Goal: Information Seeking & Learning: Learn about a topic

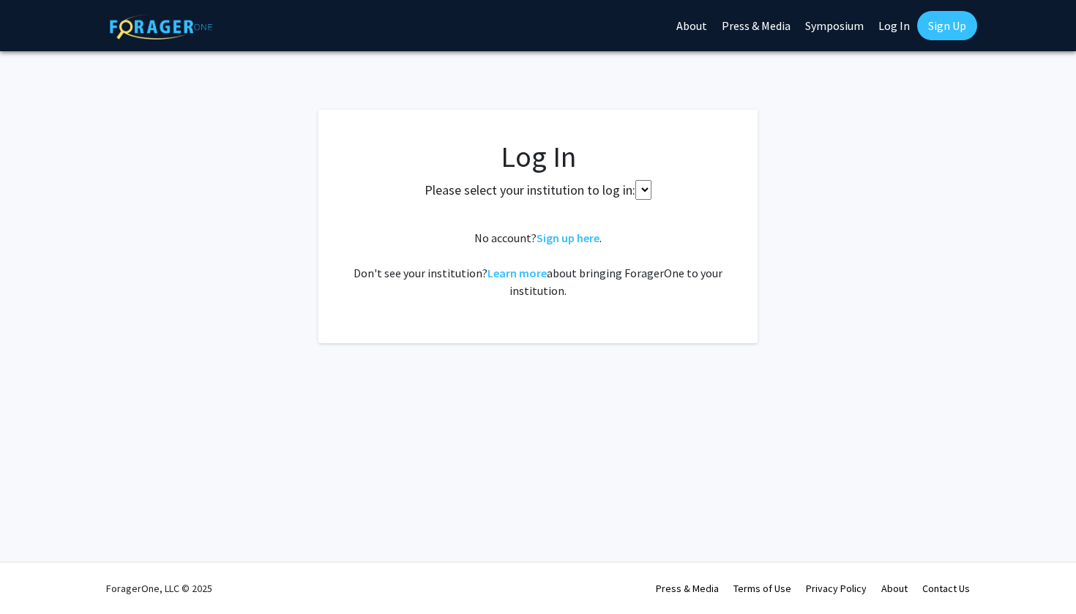
select select
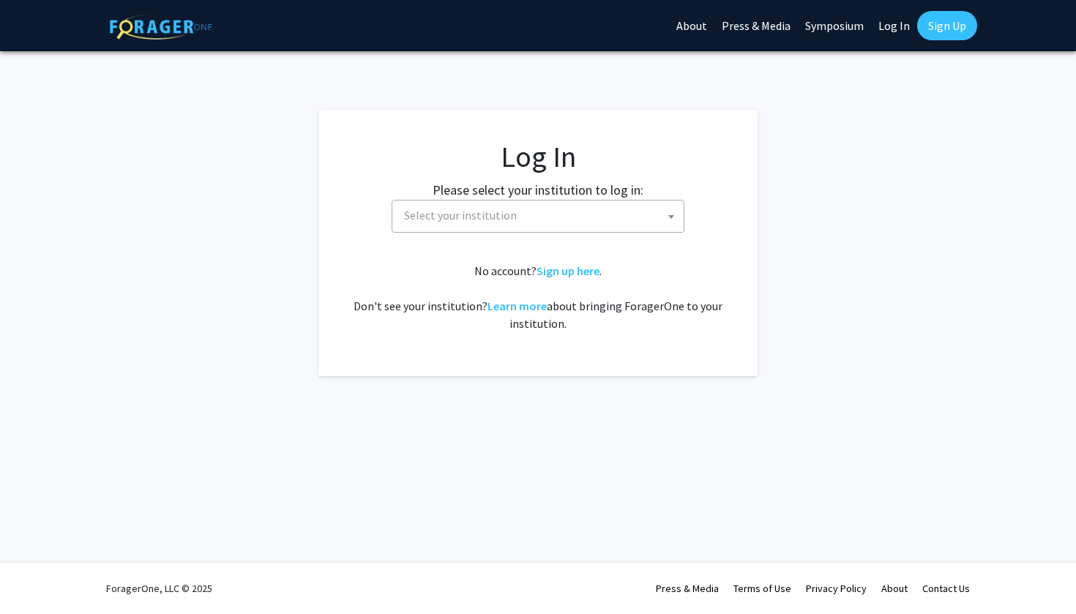
click at [944, 23] on link "Sign Up" at bounding box center [947, 25] width 60 height 29
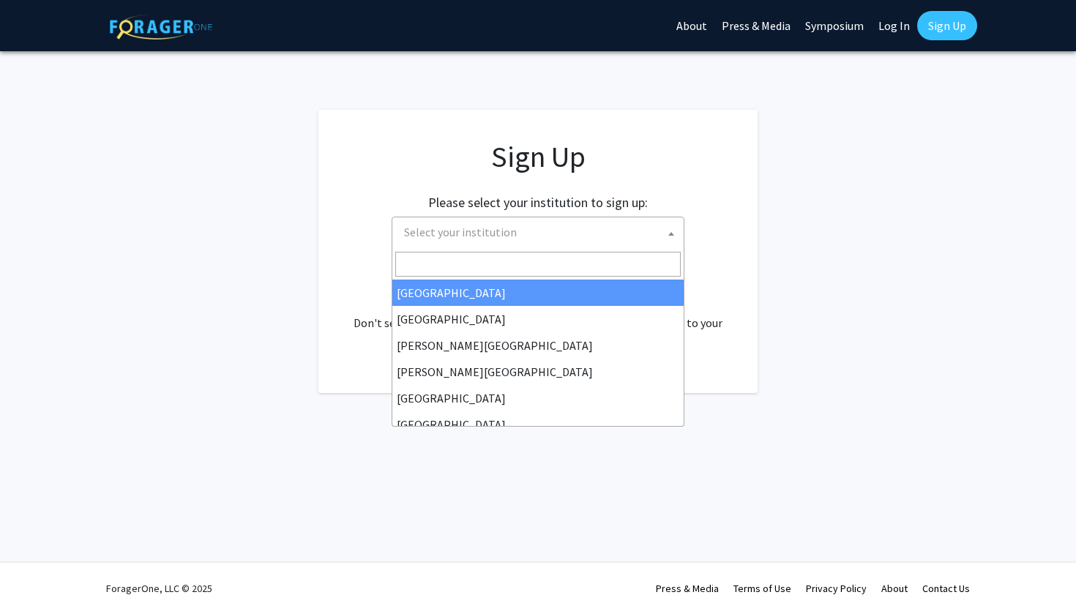
click at [561, 218] on span "Select your institution" at bounding box center [540, 232] width 285 height 30
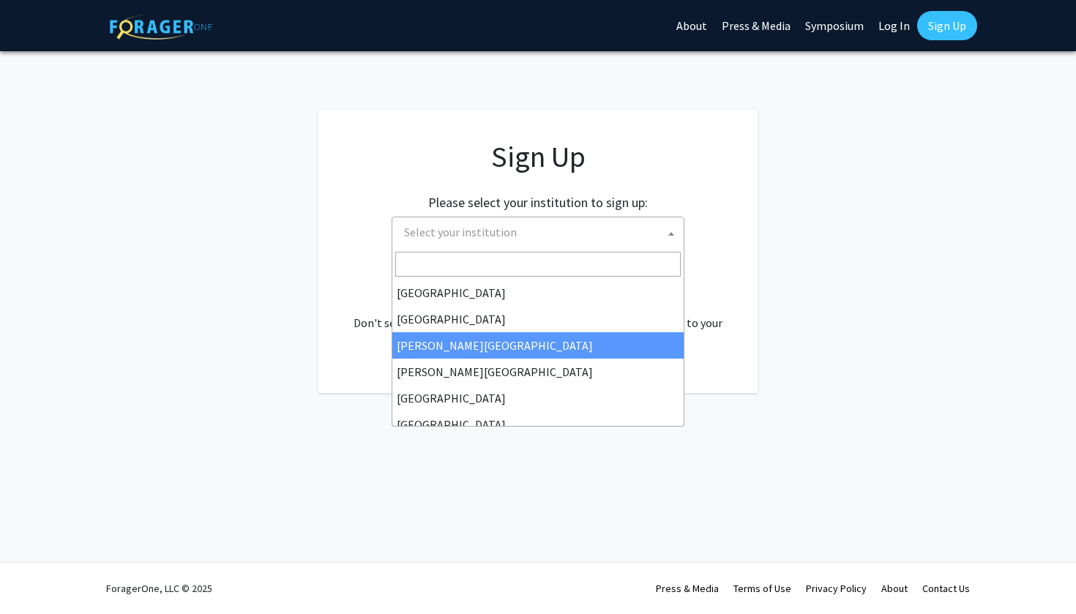
select select "5"
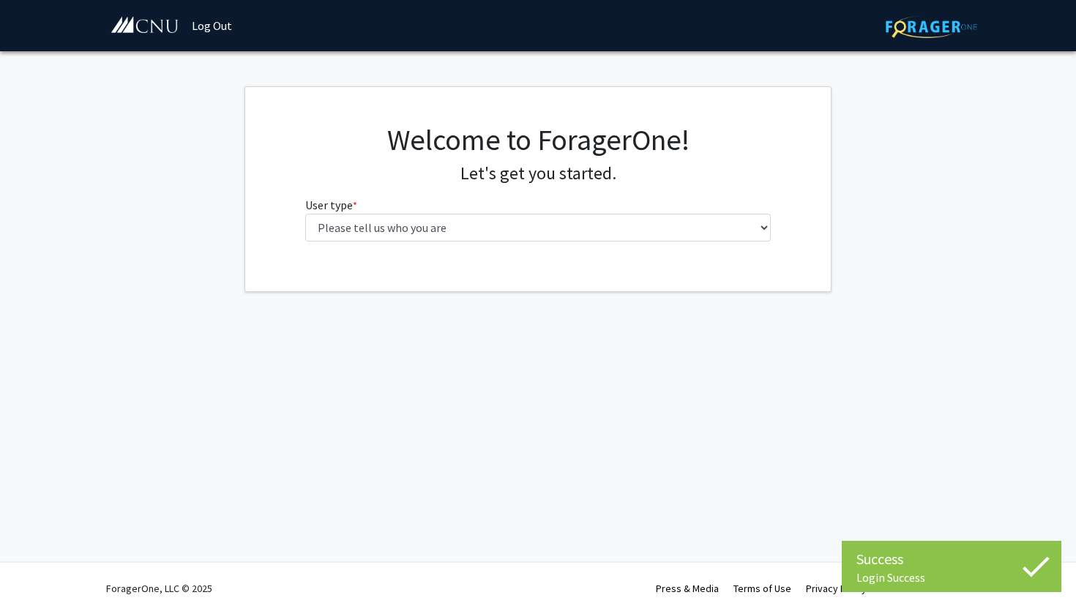
click at [597, 210] on fg-select "User type * required Please tell us who you are Undergraduate Student Master's …" at bounding box center [538, 218] width 466 height 45
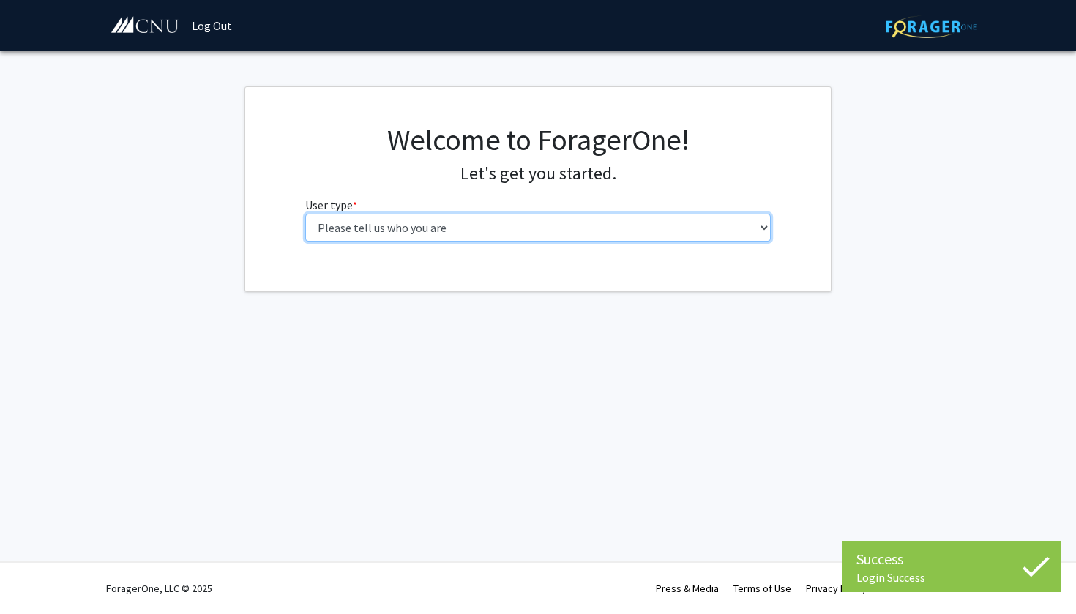
select select "1: undergrad"
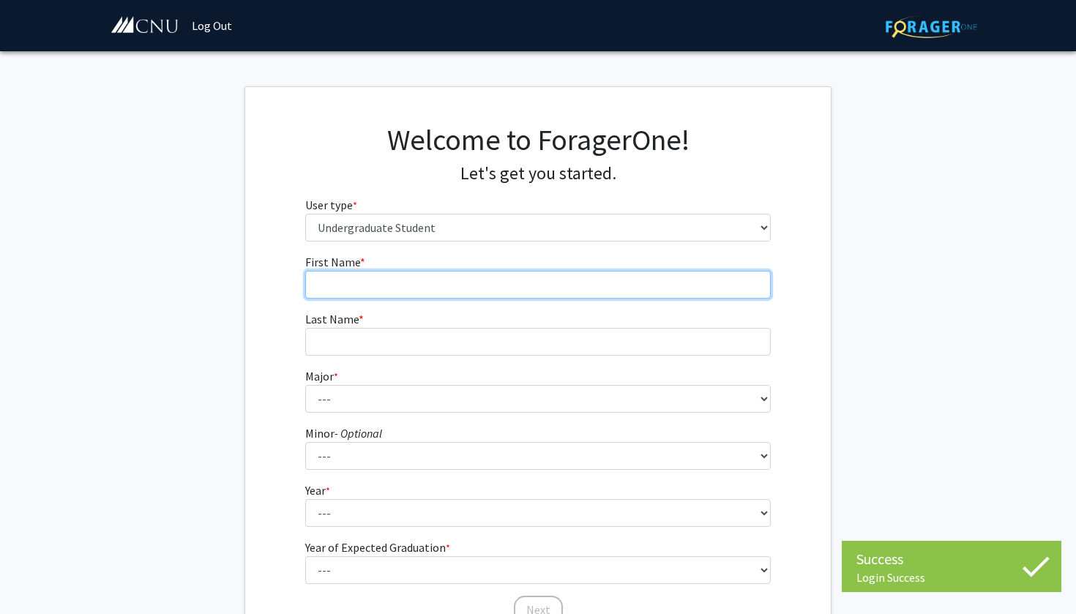
click at [518, 287] on input "First Name * required" at bounding box center [538, 285] width 466 height 28
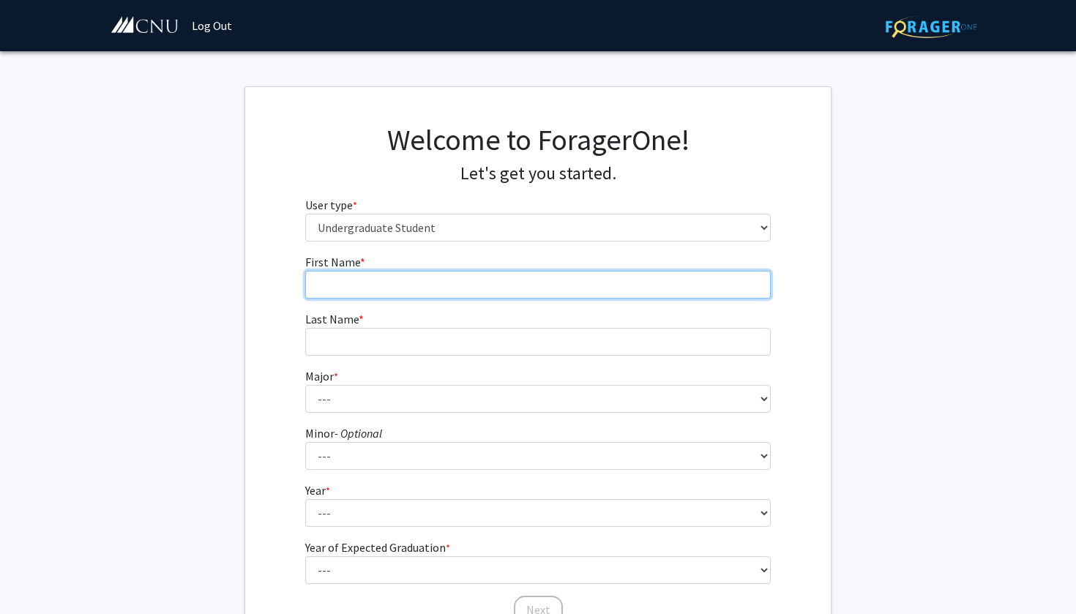
click at [518, 287] on input "First Name * required" at bounding box center [538, 285] width 466 height 28
type input "[PERSON_NAME]"
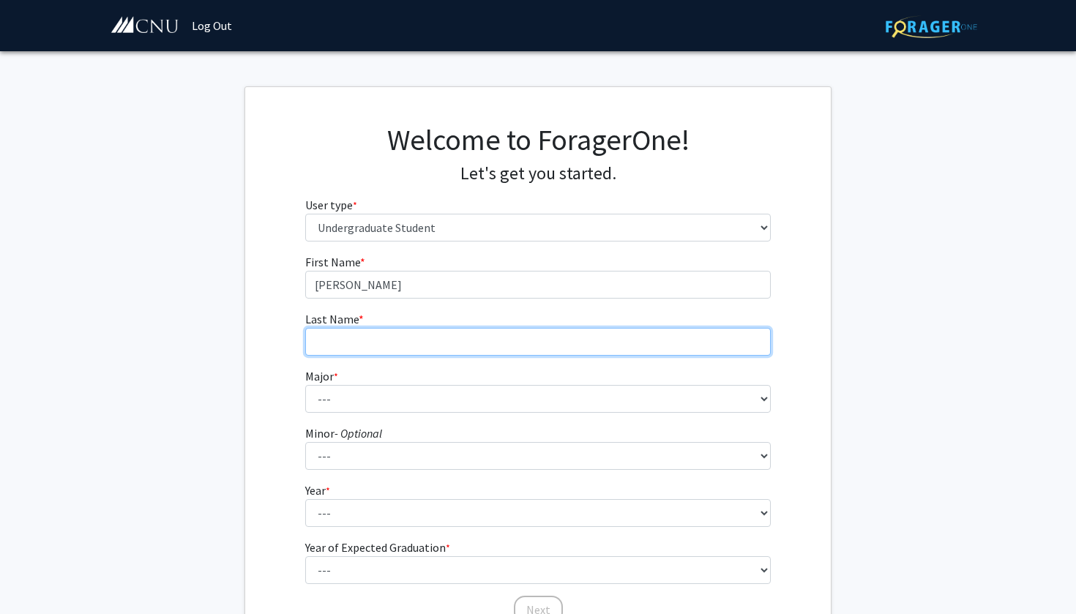
click at [433, 345] on input "Last Name * required" at bounding box center [538, 342] width 466 height 28
type input "k"
type input "[PERSON_NAME]"
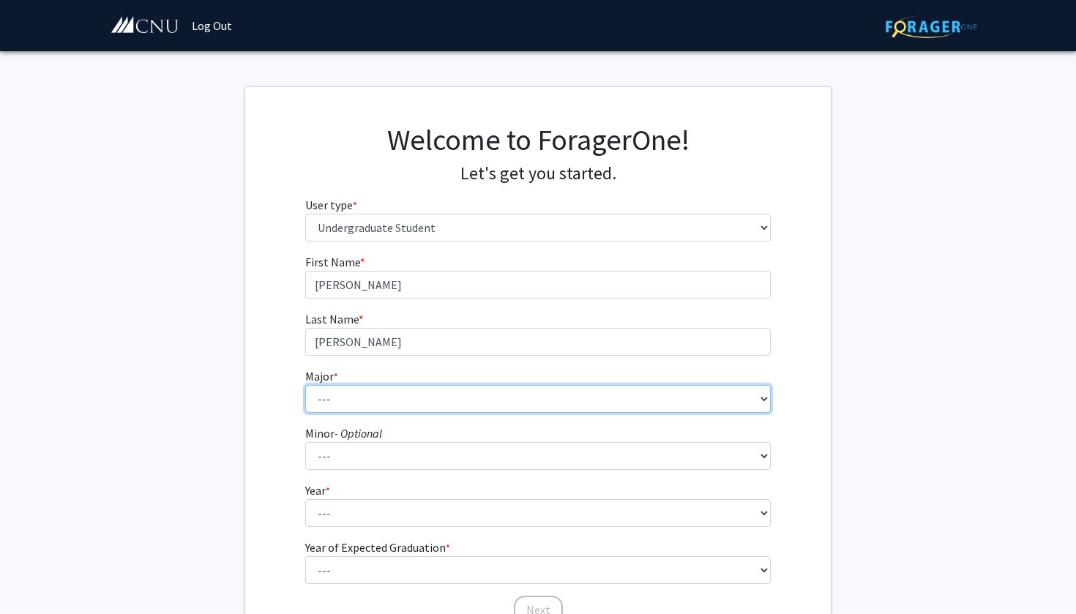
select select "15: 626"
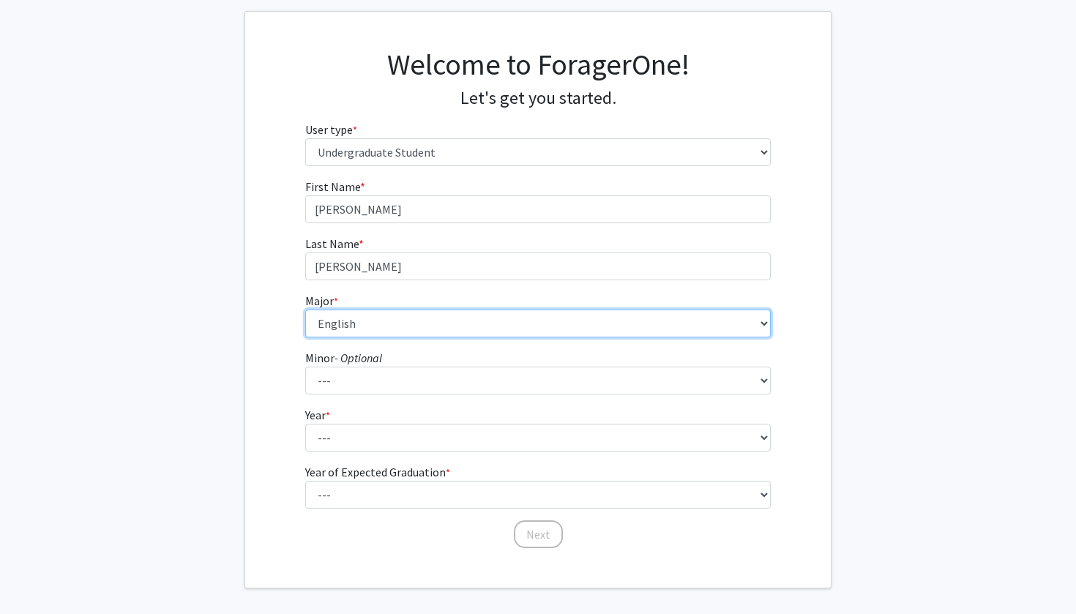
scroll to position [84, 0]
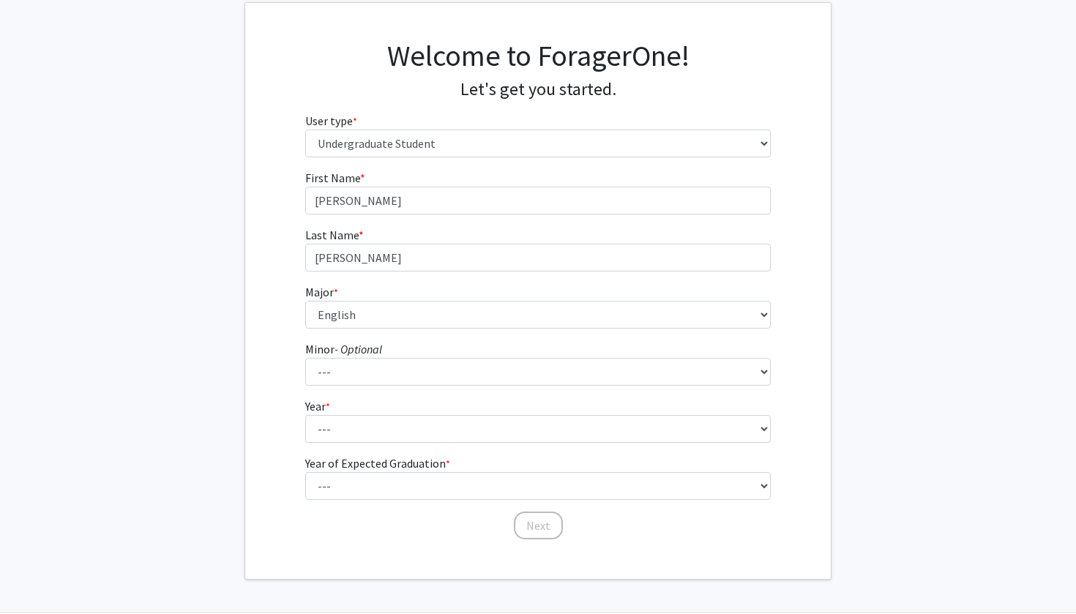
click at [604, 392] on form "First Name * required [PERSON_NAME] Last Name * required [PERSON_NAME] * requir…" at bounding box center [538, 347] width 466 height 357
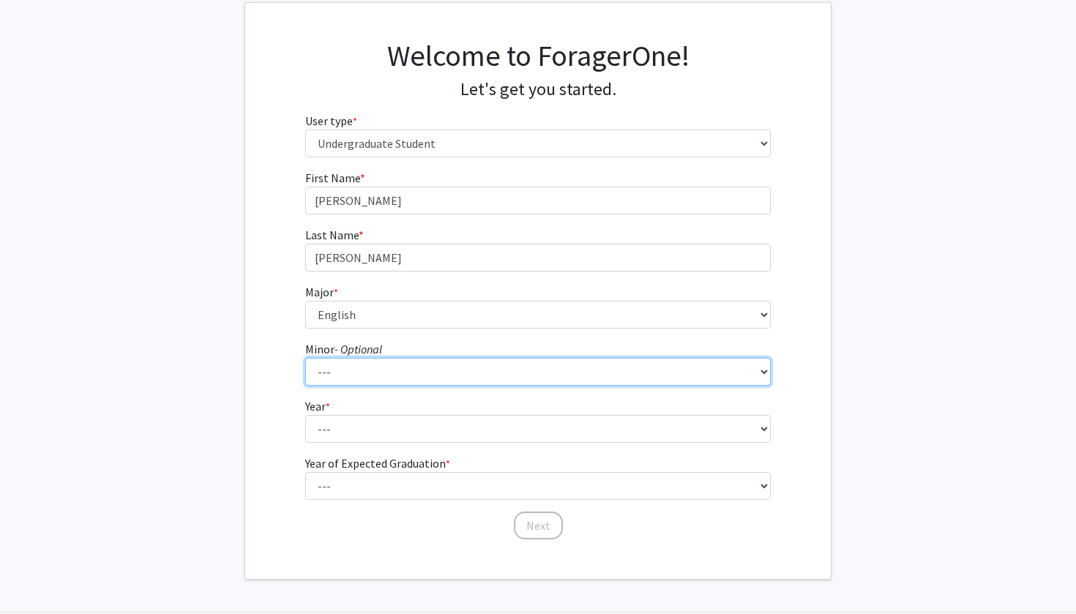
select select "18: 421"
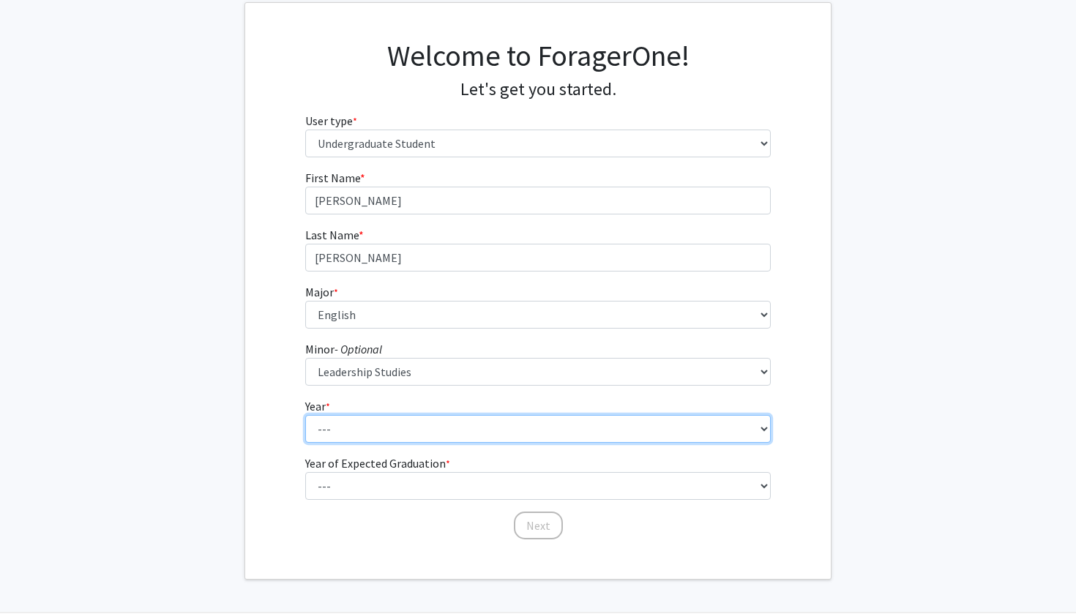
select select "1: first-year"
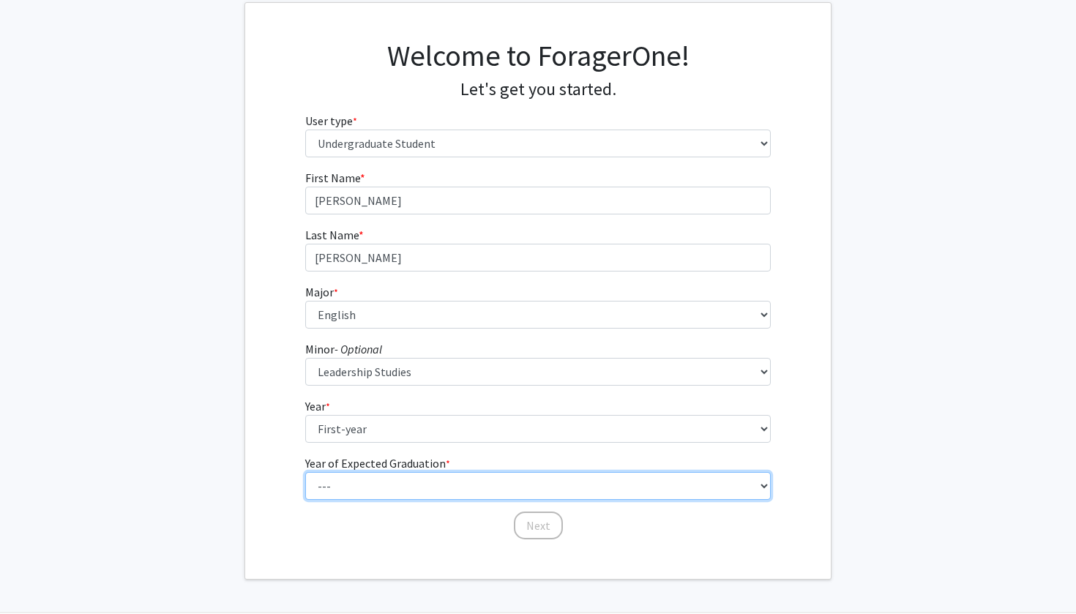
select select "5: 2029"
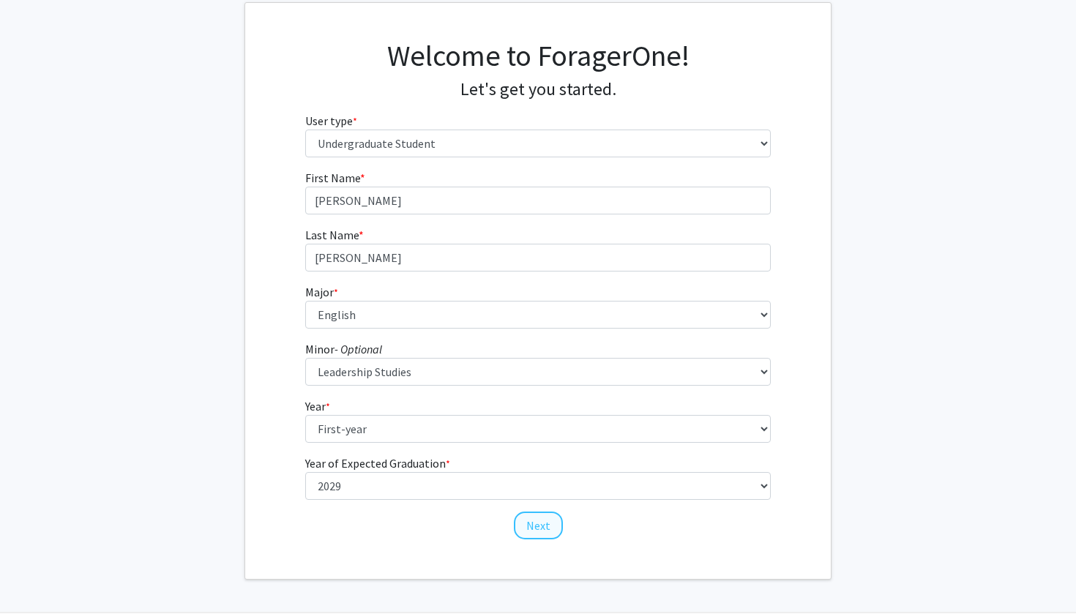
click at [548, 516] on button "Next" at bounding box center [538, 526] width 49 height 28
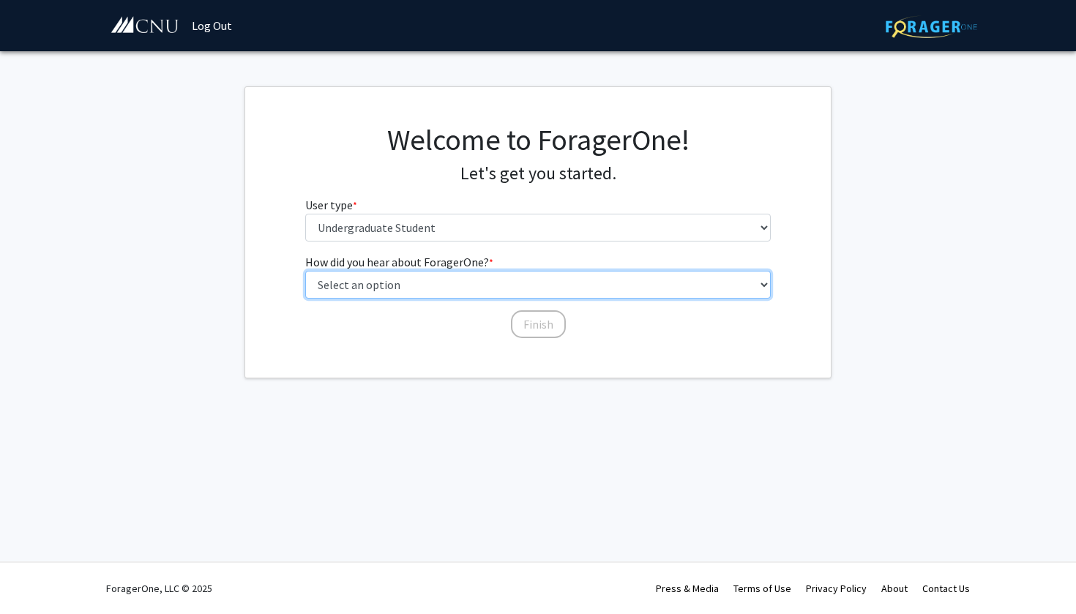
select select "2: faculty_recommendation"
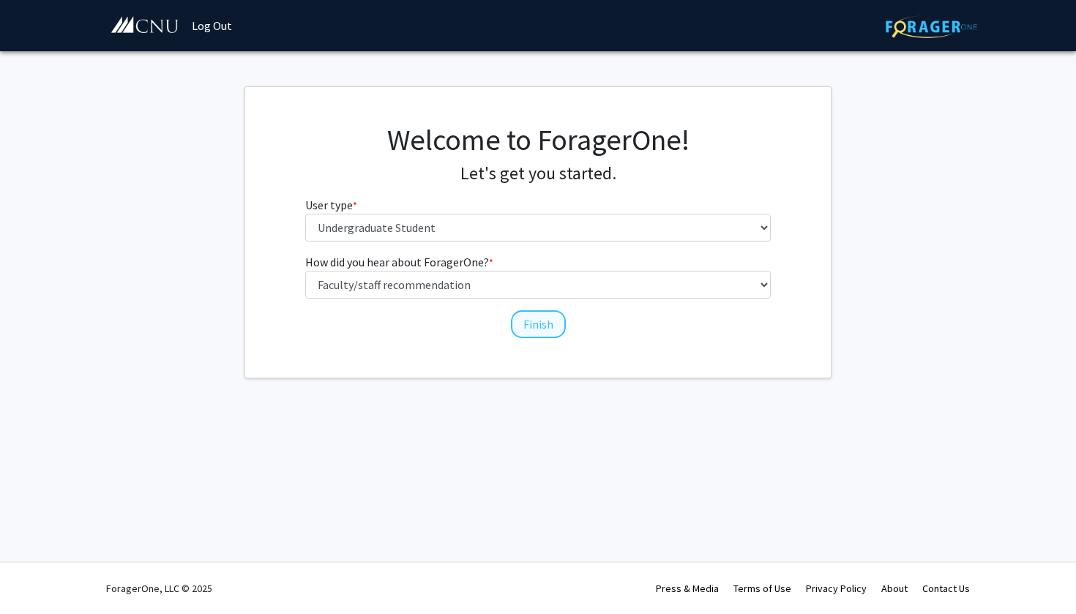
click at [526, 321] on button "Finish" at bounding box center [538, 324] width 55 height 28
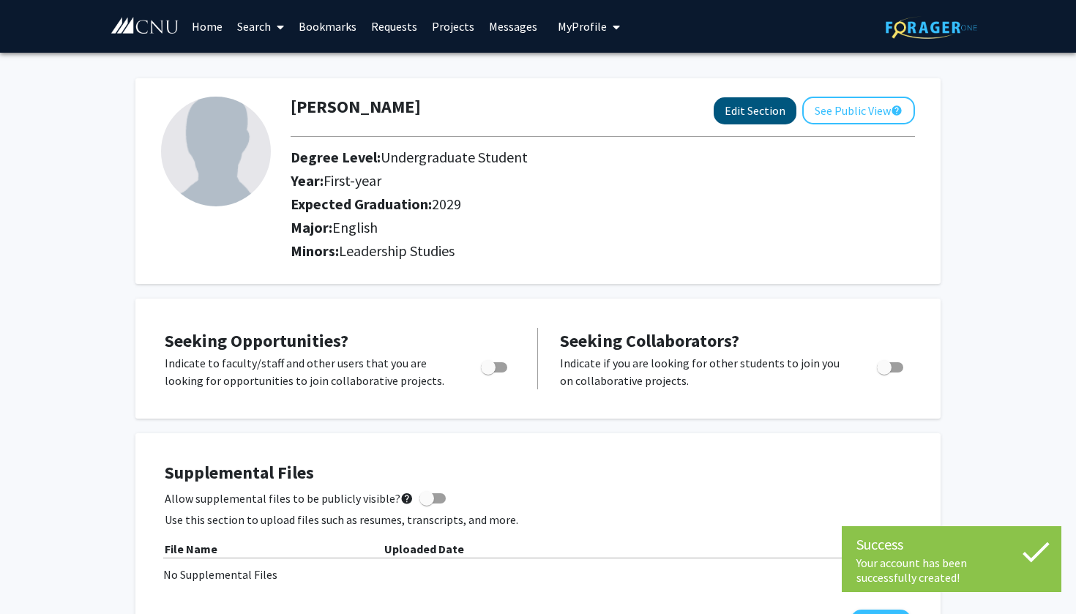
click at [753, 115] on button "Edit Section" at bounding box center [755, 110] width 83 height 27
select select "first-year"
select select "2029"
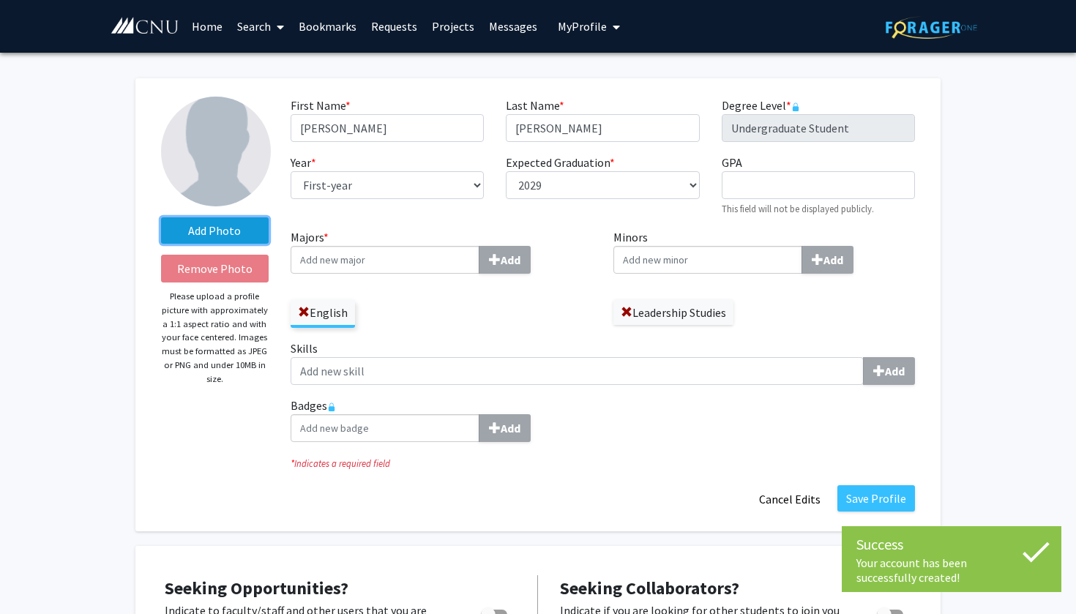
click at [228, 231] on label "Add Photo" at bounding box center [215, 230] width 108 height 26
click at [0, 0] on input "Add Photo" at bounding box center [0, 0] width 0 height 0
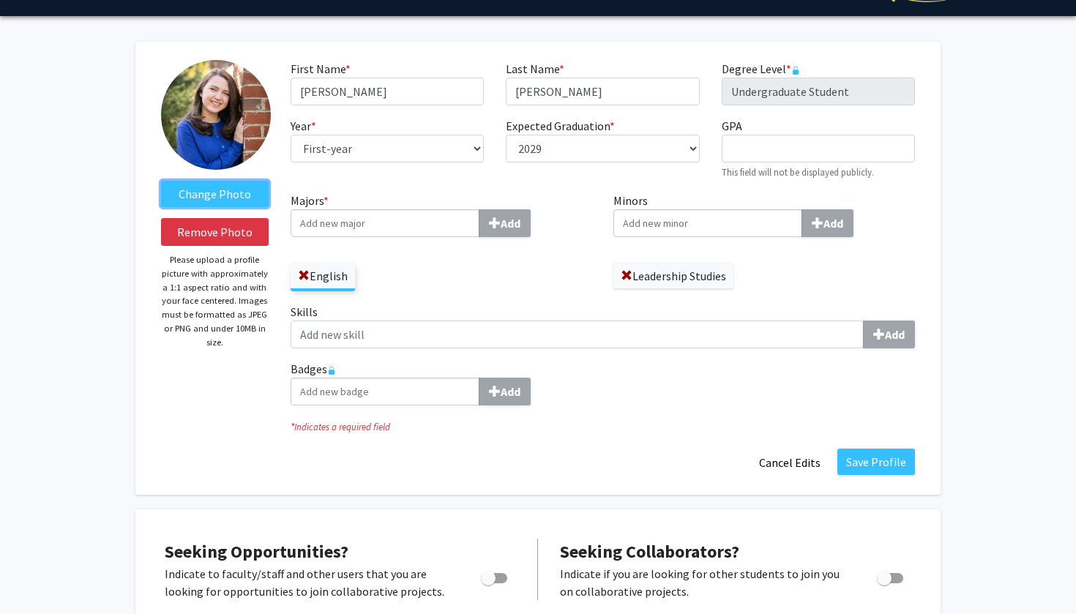
scroll to position [37, 0]
click at [911, 459] on button "Save Profile" at bounding box center [876, 462] width 78 height 26
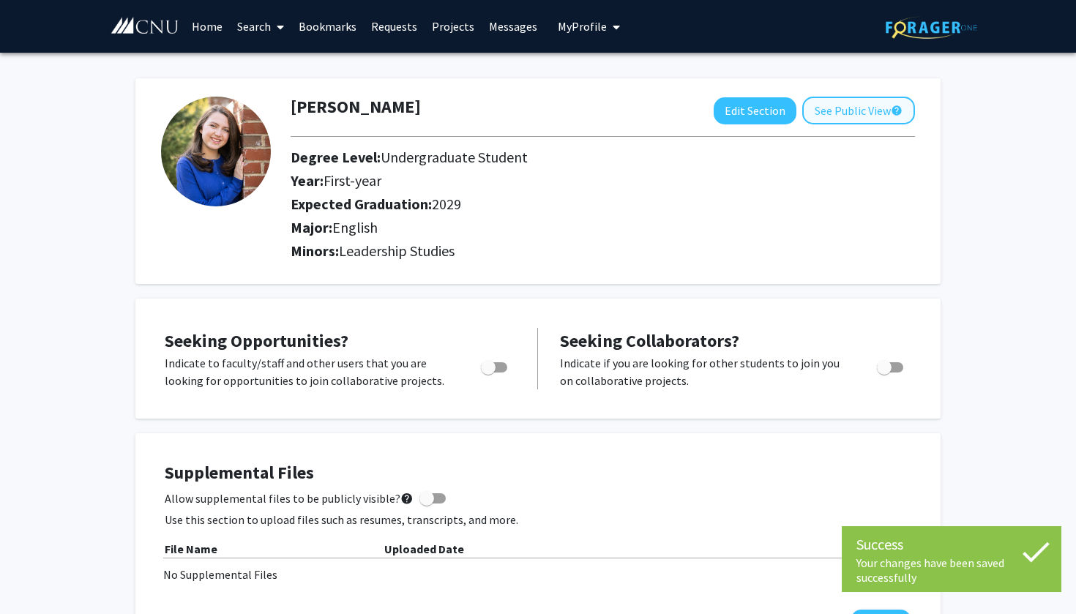
scroll to position [0, 0]
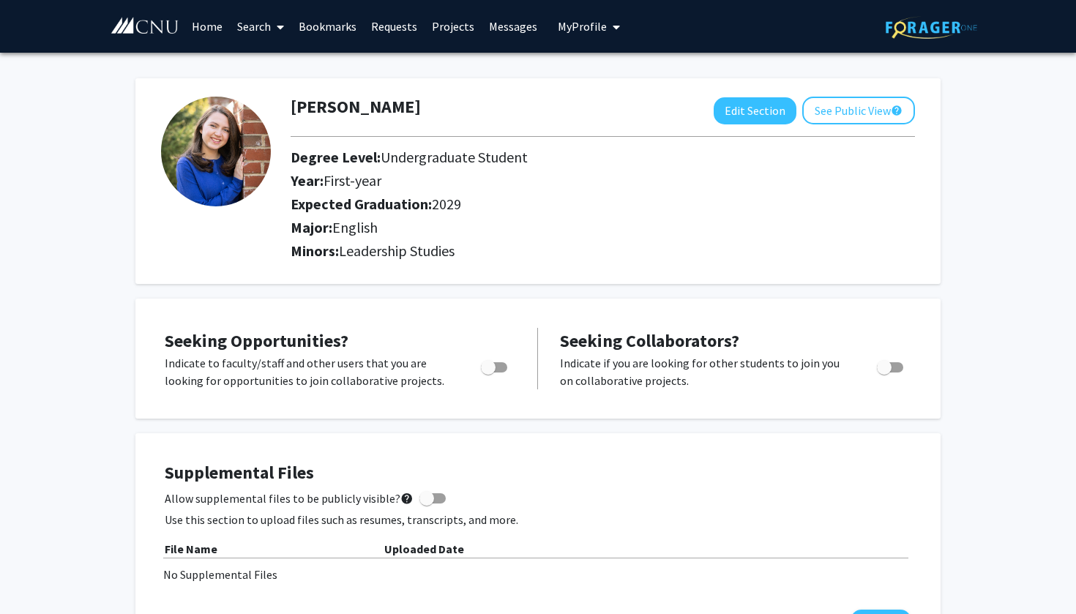
click at [247, 35] on link "Search" at bounding box center [260, 26] width 61 height 51
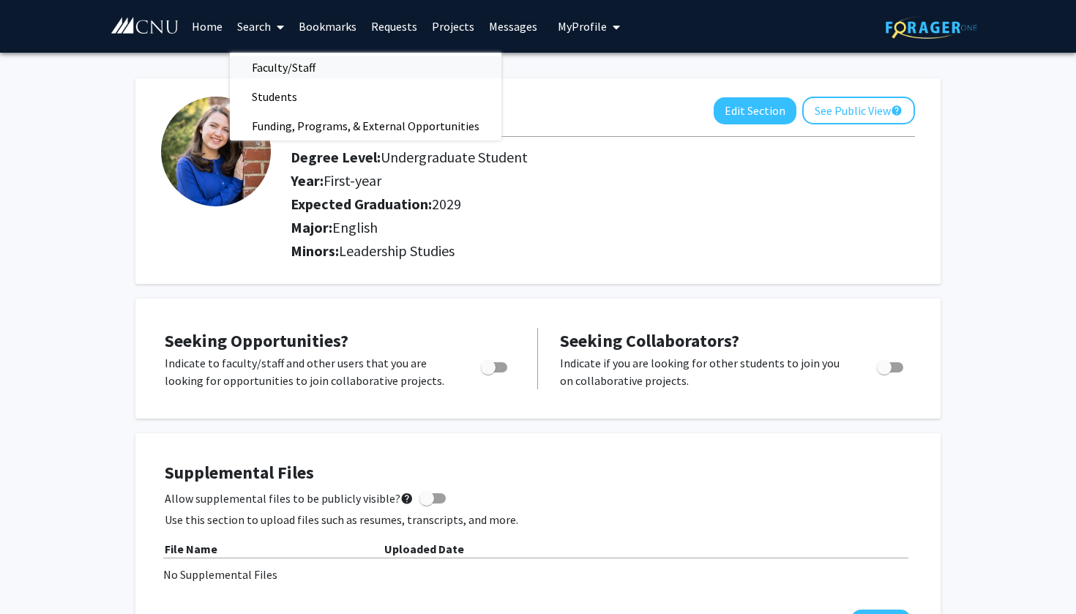
click at [272, 64] on span "Faculty/Staff" at bounding box center [284, 67] width 108 height 29
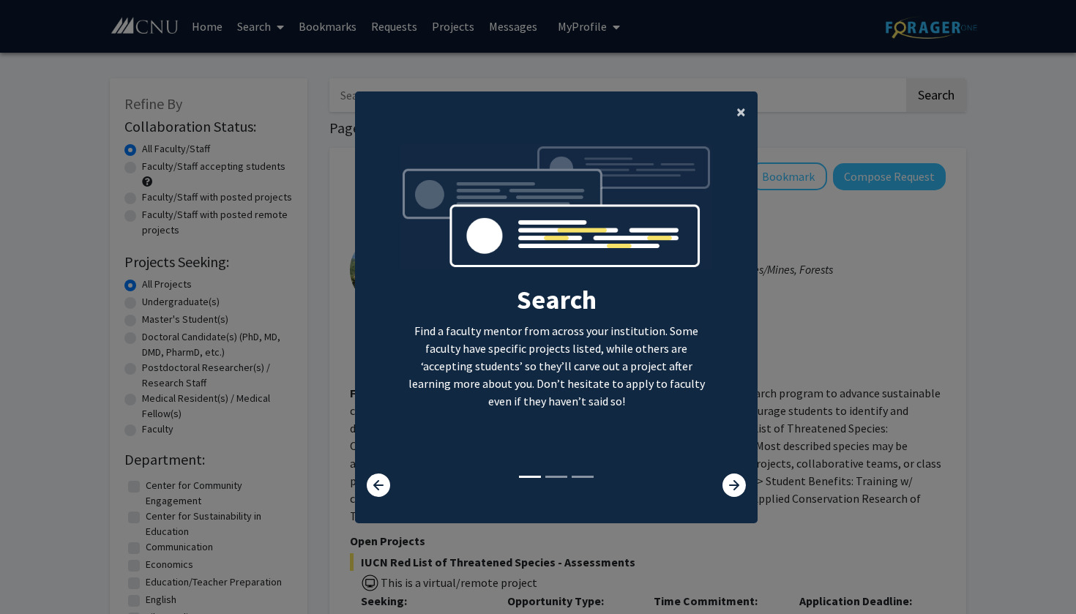
click at [736, 110] on button "×" at bounding box center [741, 112] width 33 height 41
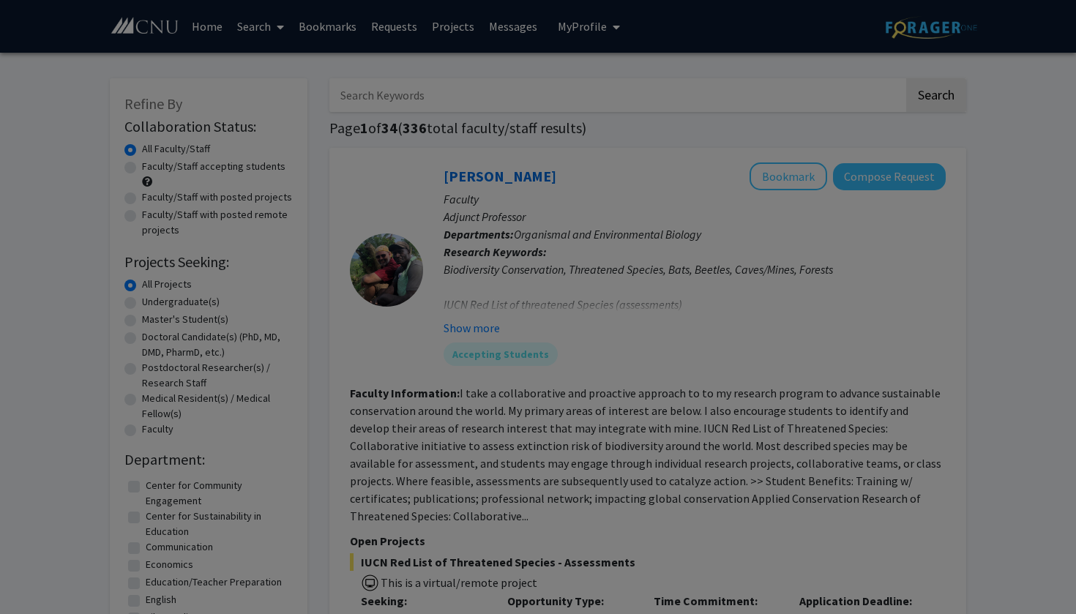
click at [736, 105] on div "Search Find a faculty mentor from across your institution. Some faculty have sp…" at bounding box center [556, 165] width 401 height 329
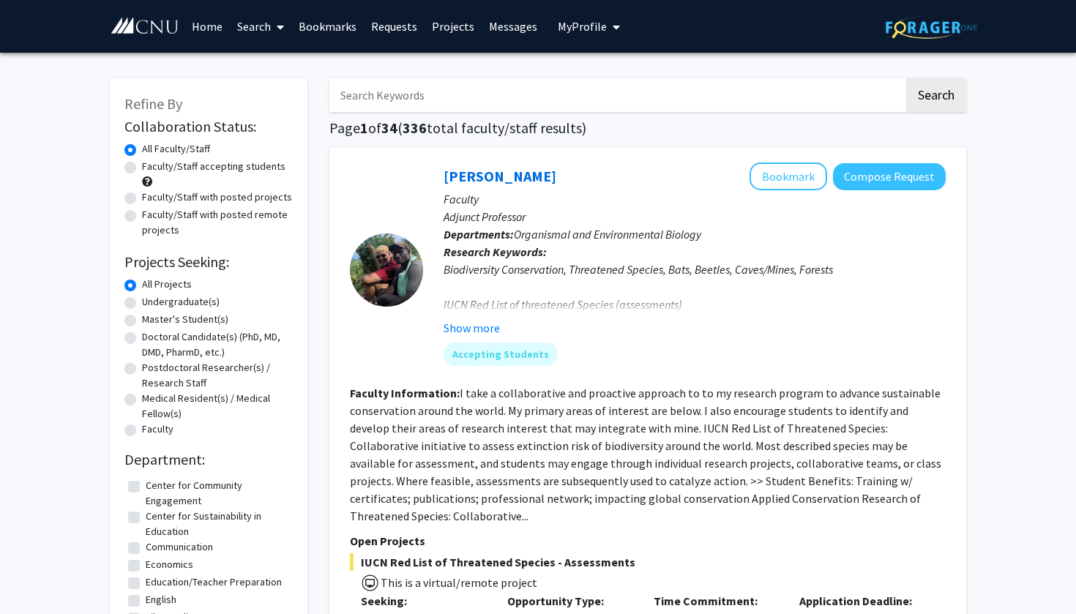
click at [560, 99] on input "Search Keywords" at bounding box center [616, 95] width 575 height 34
type input "E"
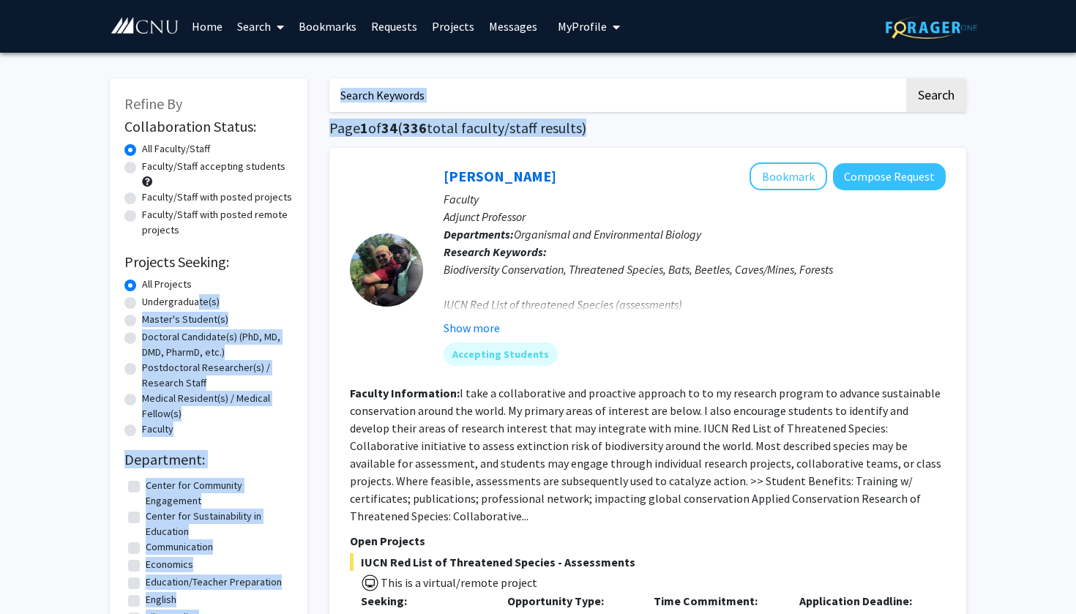
drag, startPoint x: 411, startPoint y: 228, endPoint x: 198, endPoint y: 302, distance: 225.7
click at [211, 300] on label "Undergraduate(s)" at bounding box center [181, 301] width 78 height 15
click at [152, 300] on input "Undergraduate(s)" at bounding box center [147, 299] width 10 height 10
radio input "true"
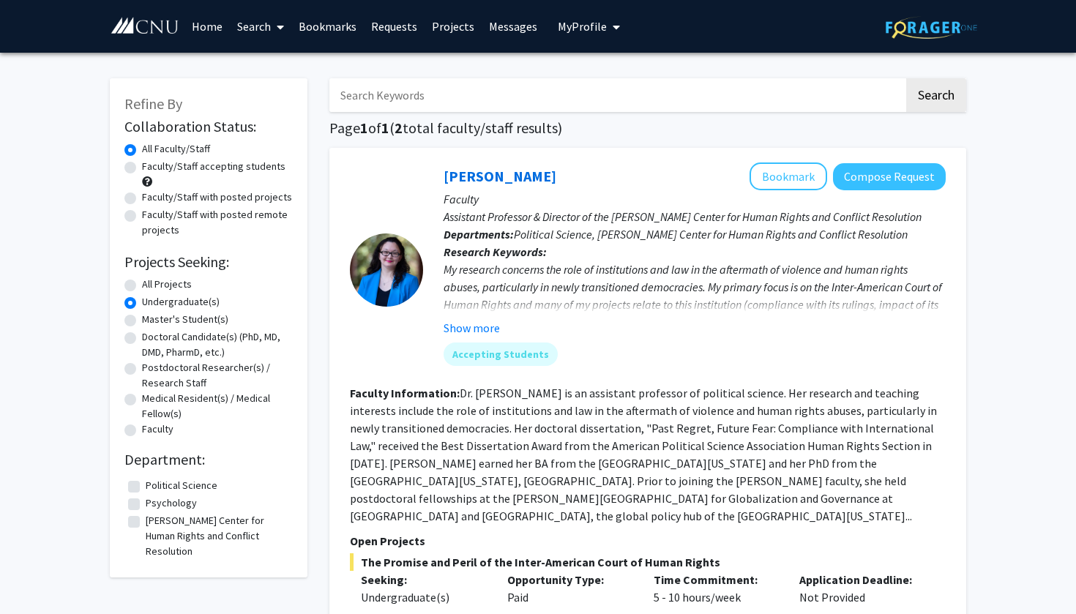
click at [403, 109] on input "Search Keywords" at bounding box center [616, 95] width 575 height 34
type input "e"
type input "E"
click at [778, 267] on div "My research concerns the role of institutions and law in the aftermath of viole…" at bounding box center [695, 305] width 502 height 88
click at [179, 324] on label "Master's Student(s)" at bounding box center [185, 319] width 86 height 15
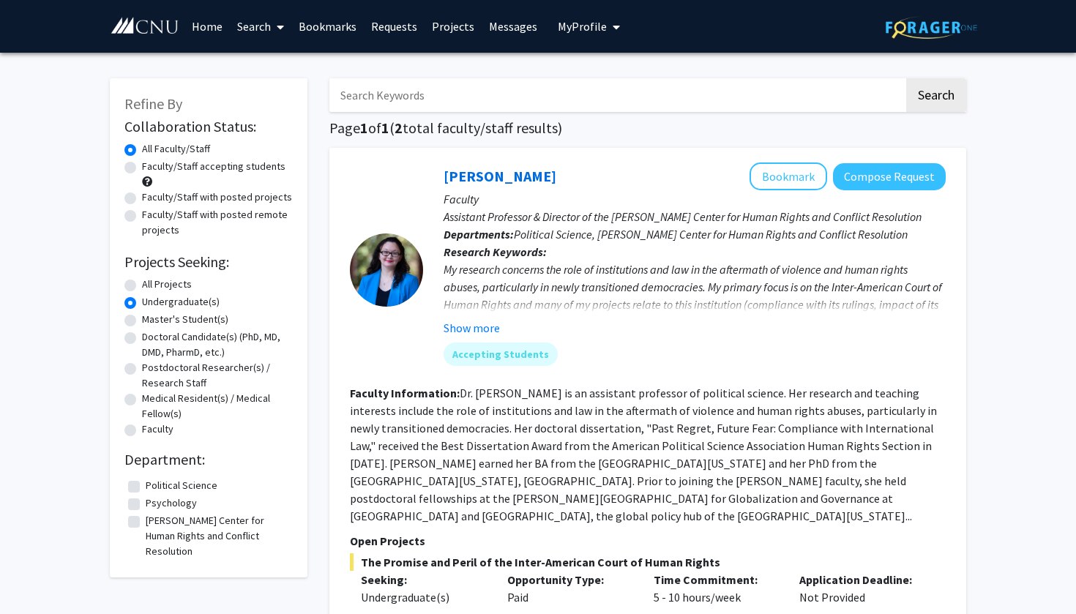
click at [152, 321] on input "Master's Student(s)" at bounding box center [147, 317] width 10 height 10
radio input "true"
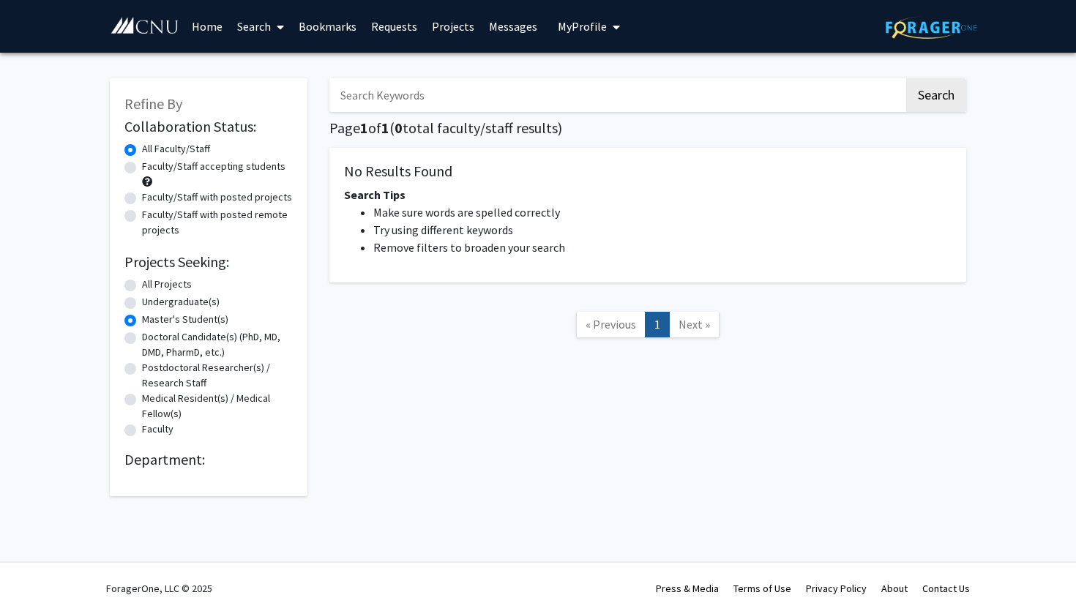
click at [179, 300] on label "Undergraduate(s)" at bounding box center [181, 301] width 78 height 15
click at [152, 300] on input "Undergraduate(s)" at bounding box center [147, 299] width 10 height 10
radio input "true"
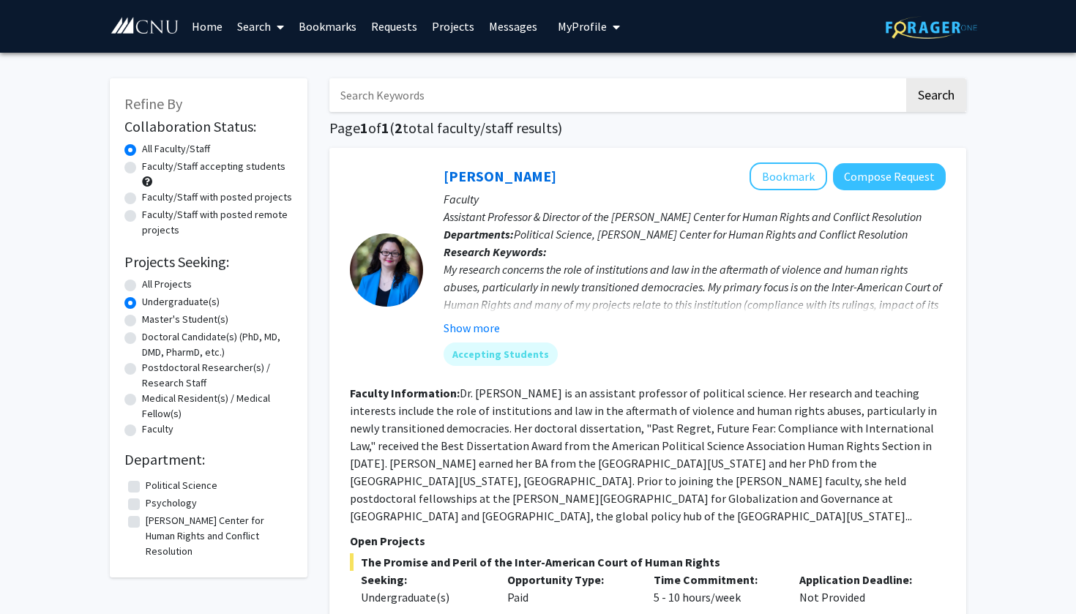
click at [176, 291] on label "All Projects" at bounding box center [167, 284] width 50 height 15
click at [152, 286] on input "All Projects" at bounding box center [147, 282] width 10 height 10
radio input "true"
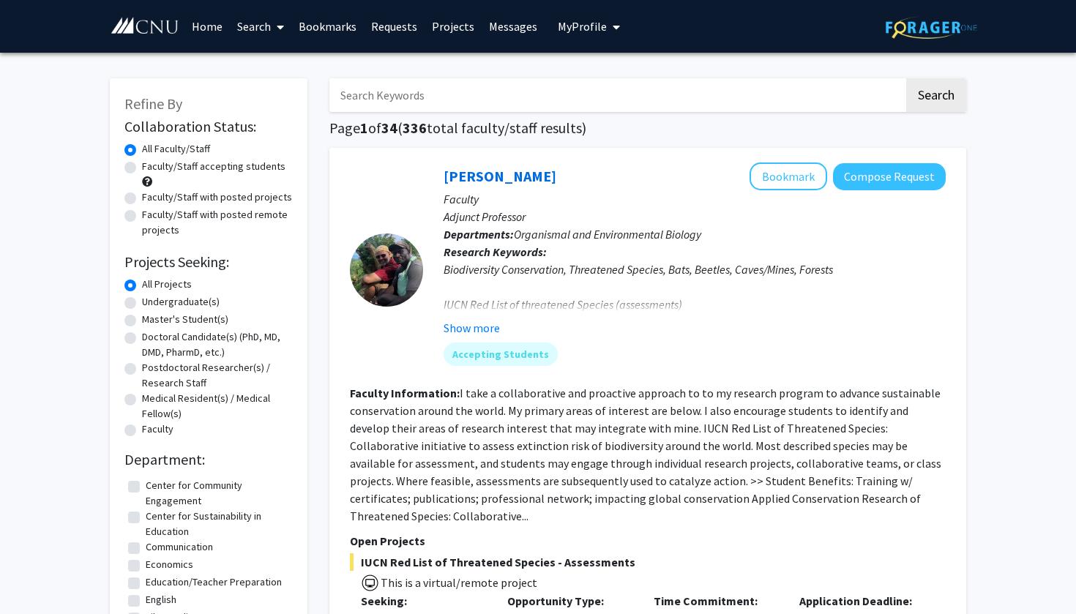
click at [155, 428] on label "Faculty" at bounding box center [157, 429] width 31 height 15
click at [152, 428] on input "Faculty" at bounding box center [147, 427] width 10 height 10
radio input "true"
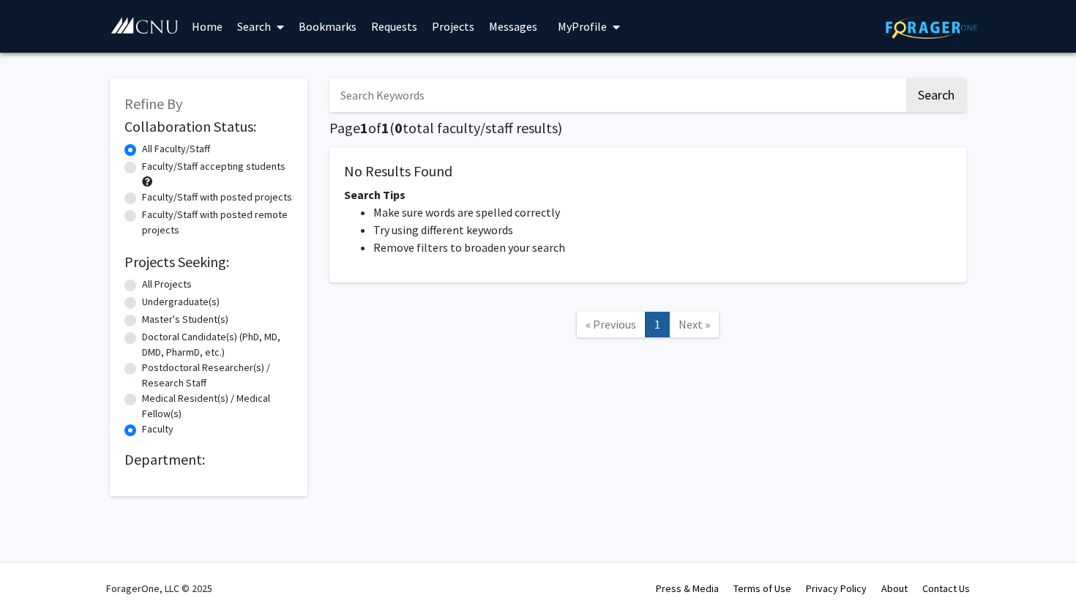
click at [163, 405] on label "Medical Resident(s) / Medical Fellow(s)" at bounding box center [217, 406] width 151 height 31
click at [152, 400] on input "Medical Resident(s) / Medical Fellow(s)" at bounding box center [147, 396] width 10 height 10
radio input "true"
click at [173, 387] on label "Postdoctoral Researcher(s) / Research Staff" at bounding box center [217, 375] width 151 height 31
click at [152, 370] on input "Postdoctoral Researcher(s) / Research Staff" at bounding box center [147, 365] width 10 height 10
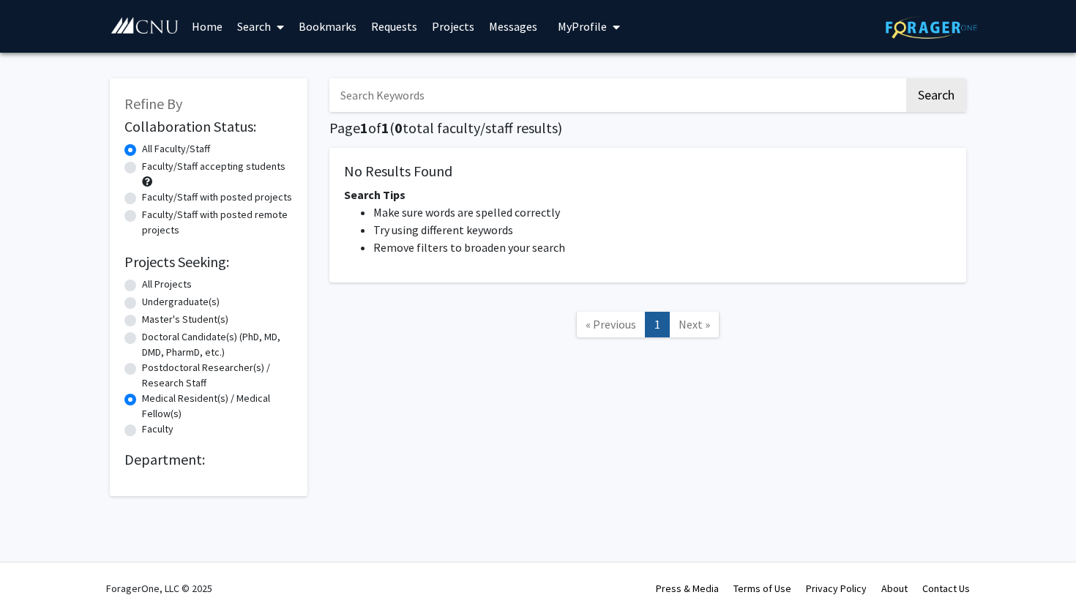
radio input "true"
click at [177, 376] on label "Postdoctoral Researcher(s) / Research Staff" at bounding box center [217, 375] width 151 height 31
click at [152, 370] on input "Postdoctoral Researcher(s) / Research Staff" at bounding box center [147, 365] width 10 height 10
click at [180, 339] on label "Doctoral Candidate(s) (PhD, MD, DMD, PharmD, etc.)" at bounding box center [217, 344] width 151 height 31
click at [152, 339] on input "Doctoral Candidate(s) (PhD, MD, DMD, PharmD, etc.)" at bounding box center [147, 334] width 10 height 10
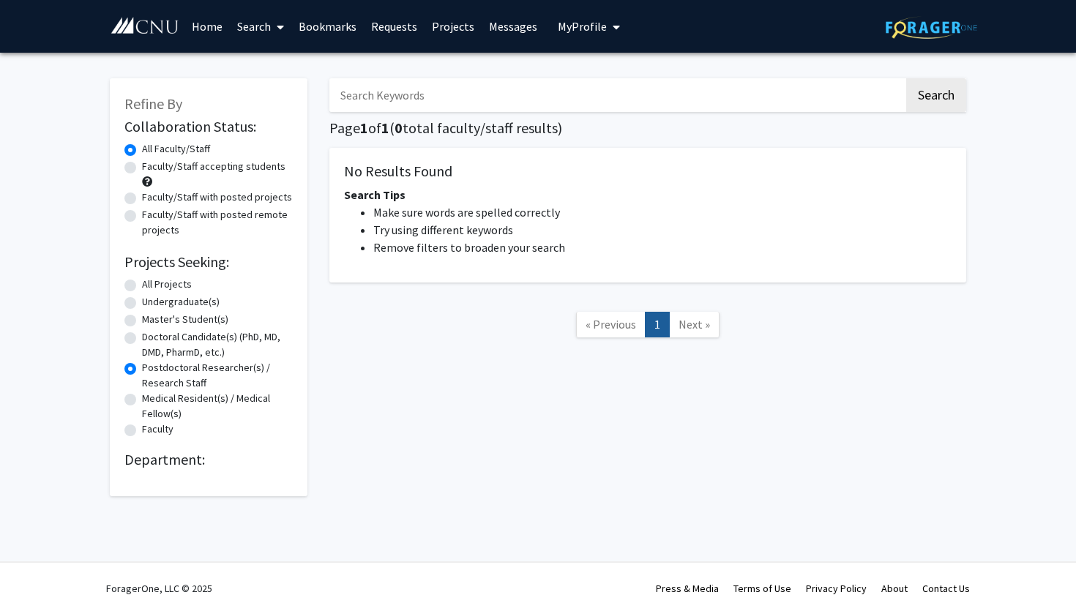
radio input "true"
click at [182, 322] on label "Master's Student(s)" at bounding box center [185, 319] width 86 height 15
click at [152, 321] on input "Master's Student(s)" at bounding box center [147, 317] width 10 height 10
radio input "true"
click at [182, 300] on label "Undergraduate(s)" at bounding box center [181, 301] width 78 height 15
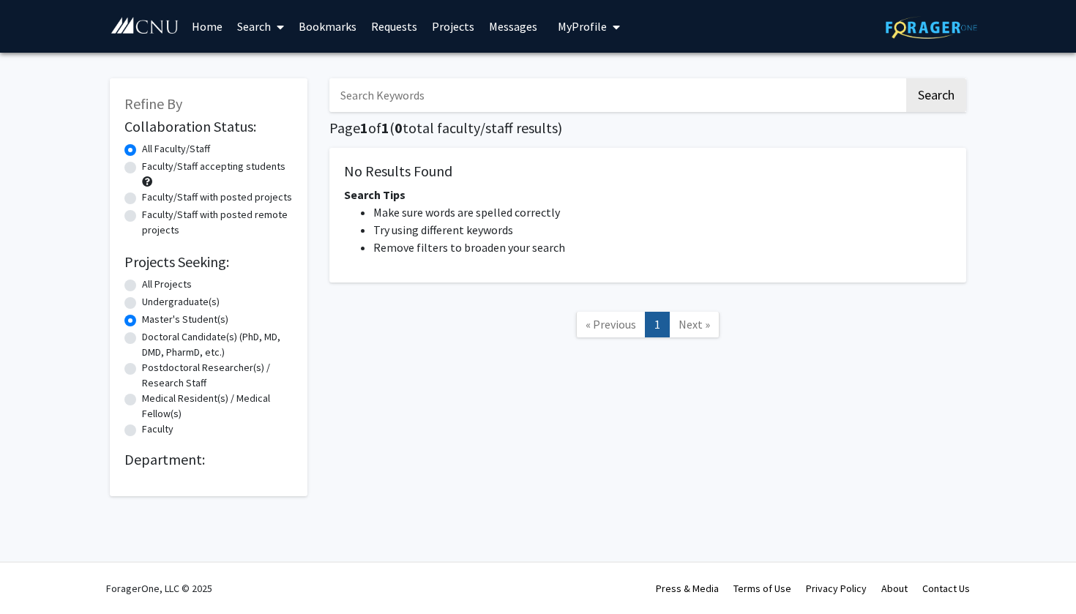
click at [152, 300] on input "Undergraduate(s)" at bounding box center [147, 299] width 10 height 10
radio input "true"
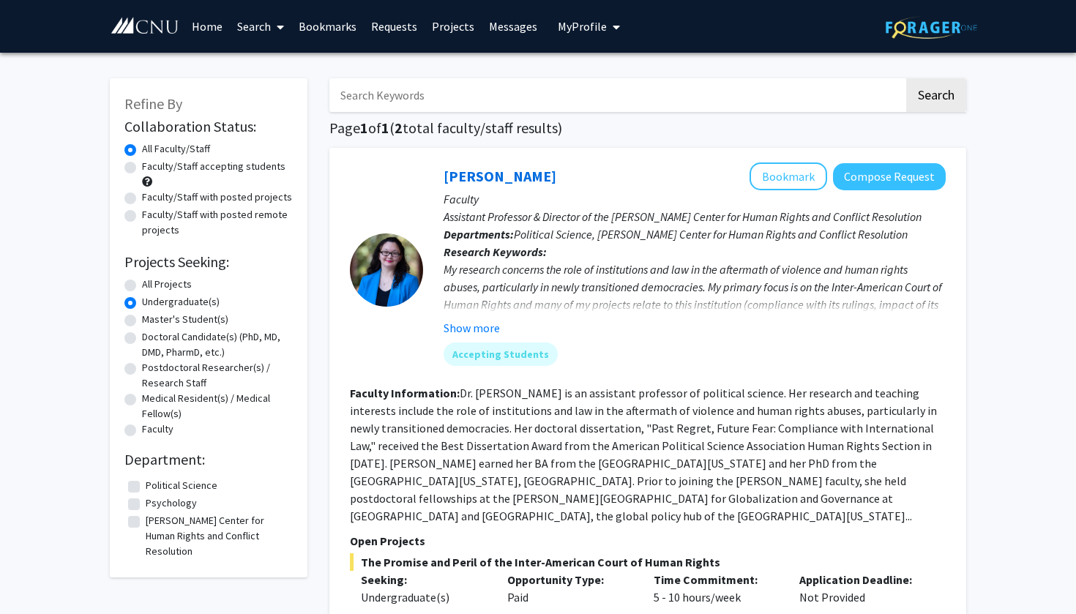
click at [176, 282] on label "All Projects" at bounding box center [167, 284] width 50 height 15
click at [152, 282] on input "All Projects" at bounding box center [147, 282] width 10 height 10
radio input "true"
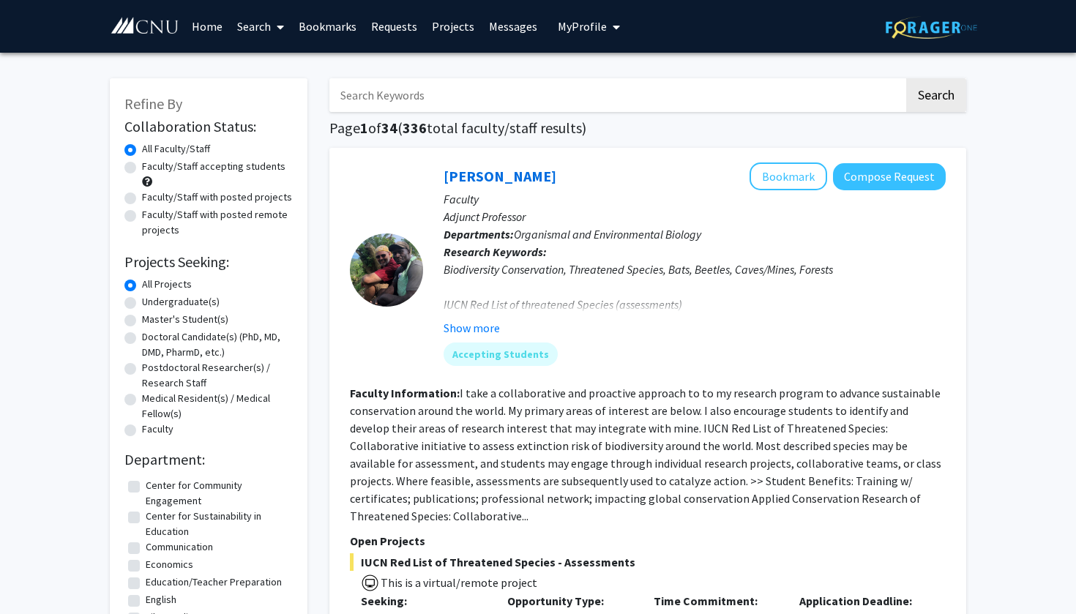
click at [498, 105] on input "Search Keywords" at bounding box center [616, 95] width 575 height 34
click at [936, 97] on button "Search" at bounding box center [936, 95] width 60 height 34
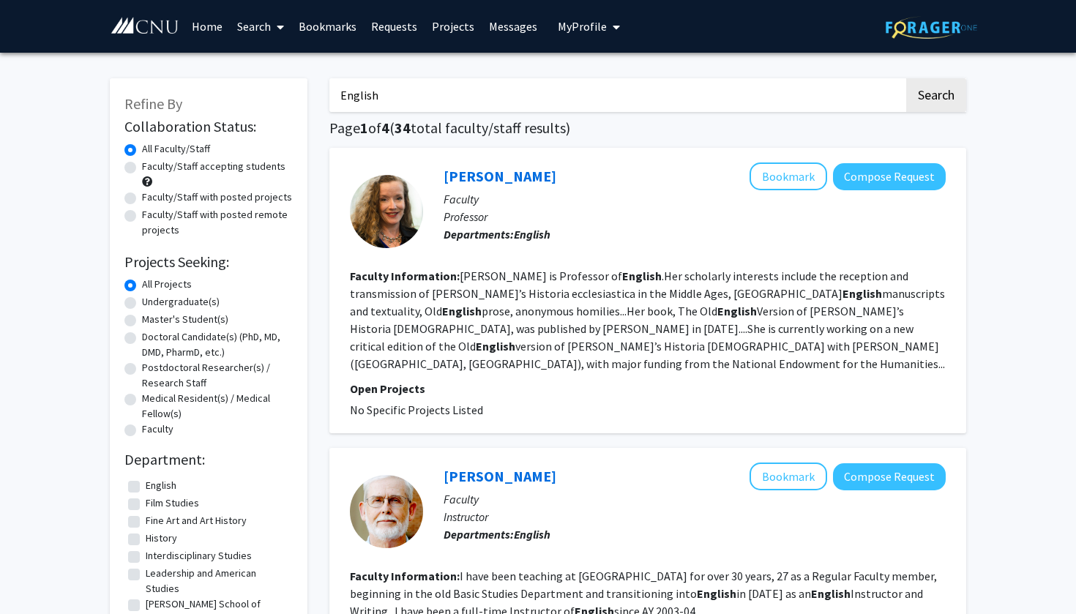
click at [616, 268] on fg-search-faculty "[PERSON_NAME] Bookmark Compose Request Faculty Professor Departments: English F…" at bounding box center [648, 291] width 596 height 256
click at [633, 296] on fg-read-more "[PERSON_NAME] is Professor of English .Her scholarly interests include the rece…" at bounding box center [647, 320] width 595 height 102
click at [632, 296] on fg-read-more "[PERSON_NAME] is Professor of English .Her scholarly interests include the rece…" at bounding box center [647, 320] width 595 height 102
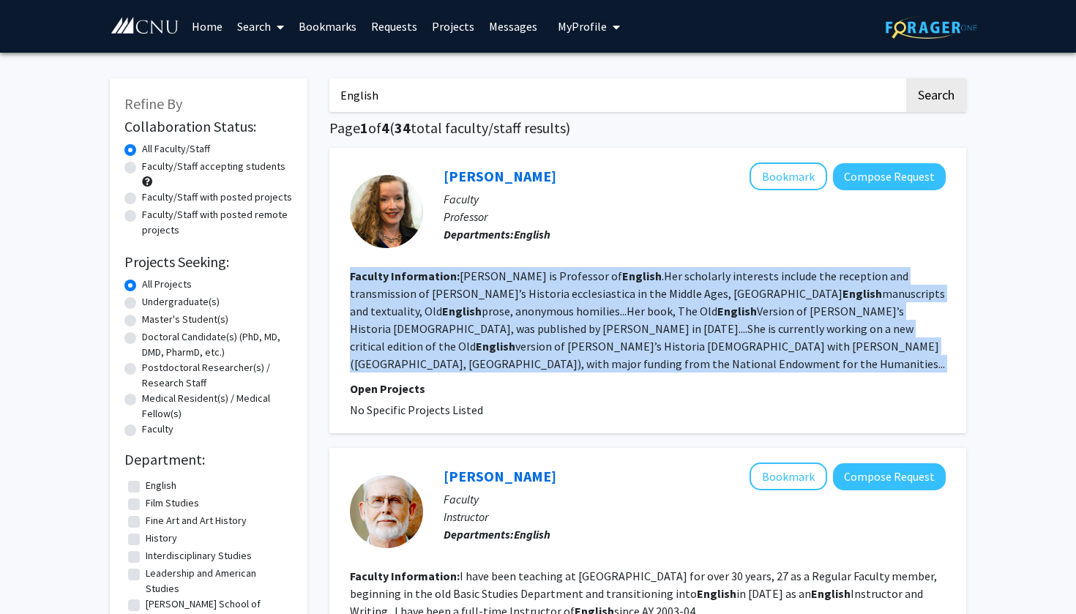
click at [632, 296] on fg-read-more "[PERSON_NAME] is Professor of English .Her scholarly interests include the rece…" at bounding box center [647, 320] width 595 height 102
click at [641, 308] on fg-read-more "[PERSON_NAME] is Professor of English .Her scholarly interests include the rece…" at bounding box center [647, 320] width 595 height 102
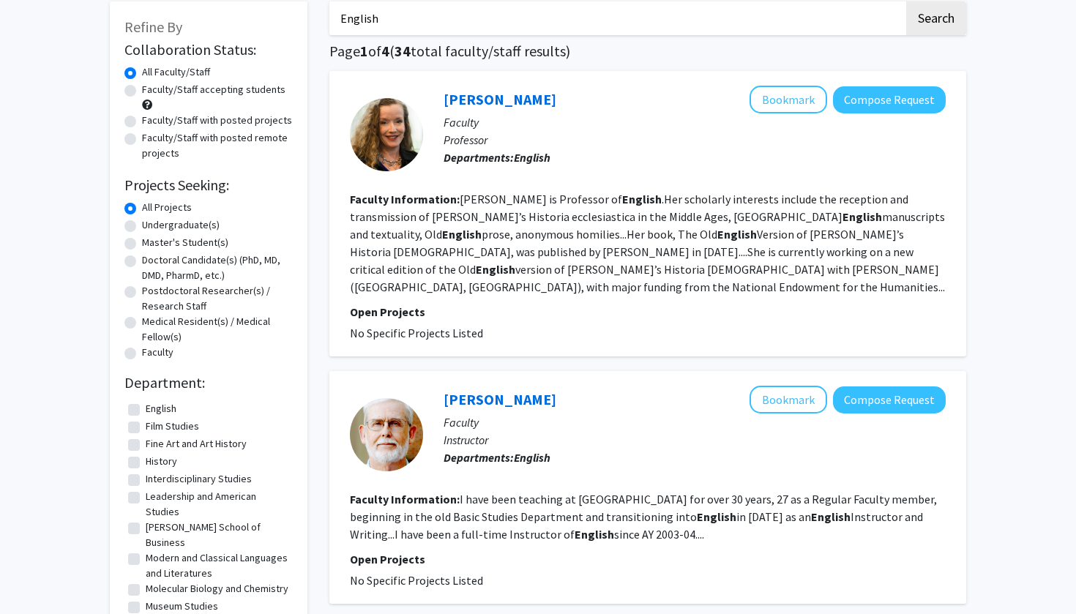
scroll to position [23, 0]
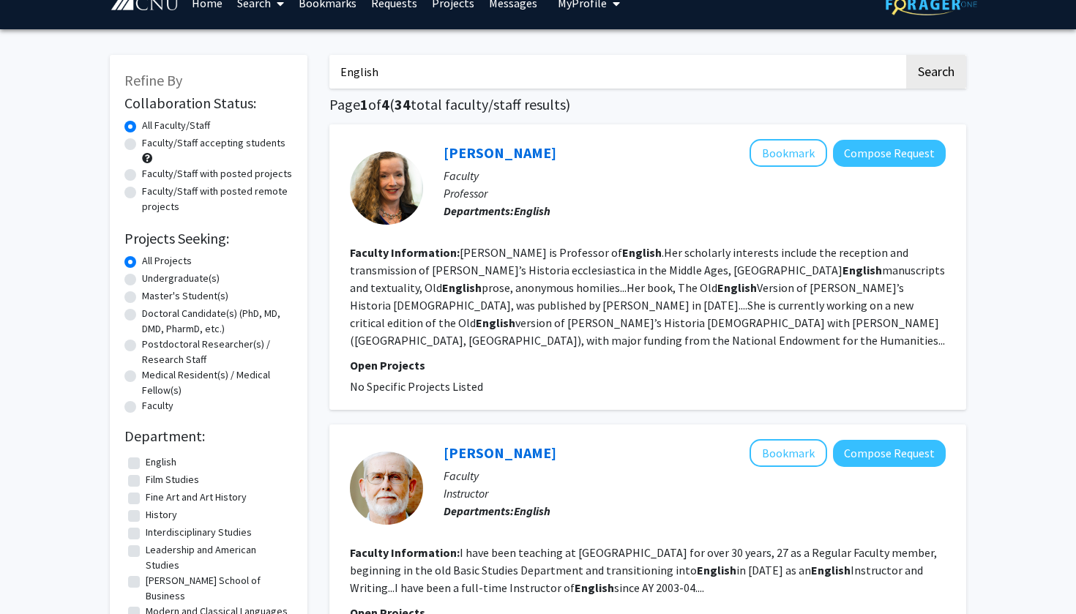
click at [386, 80] on input "English" at bounding box center [616, 72] width 575 height 34
type input "Education"
click at [936, 74] on button "Search" at bounding box center [936, 72] width 60 height 34
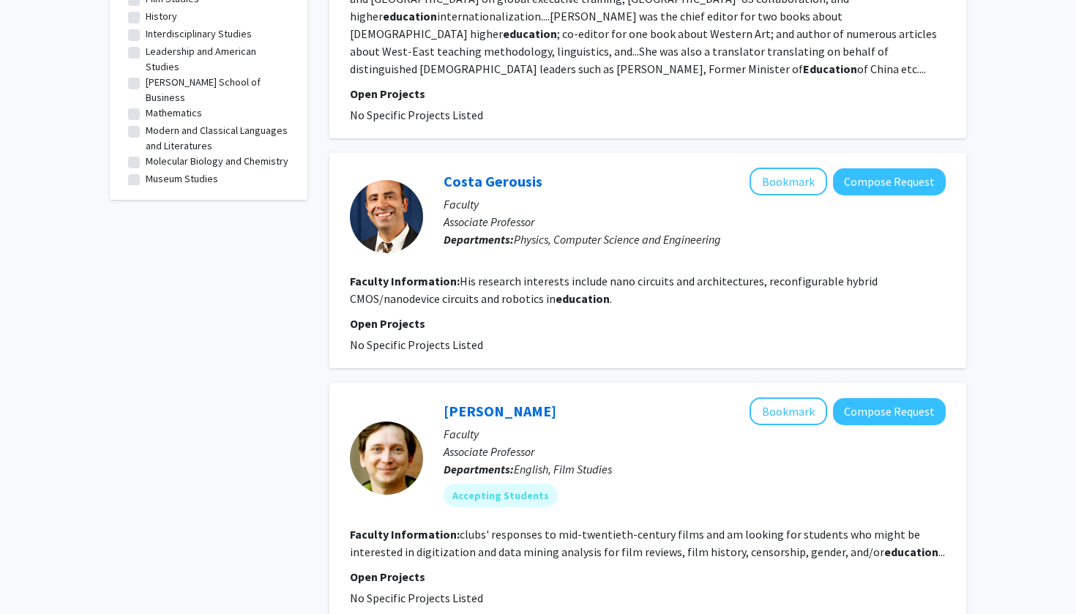
scroll to position [779, 0]
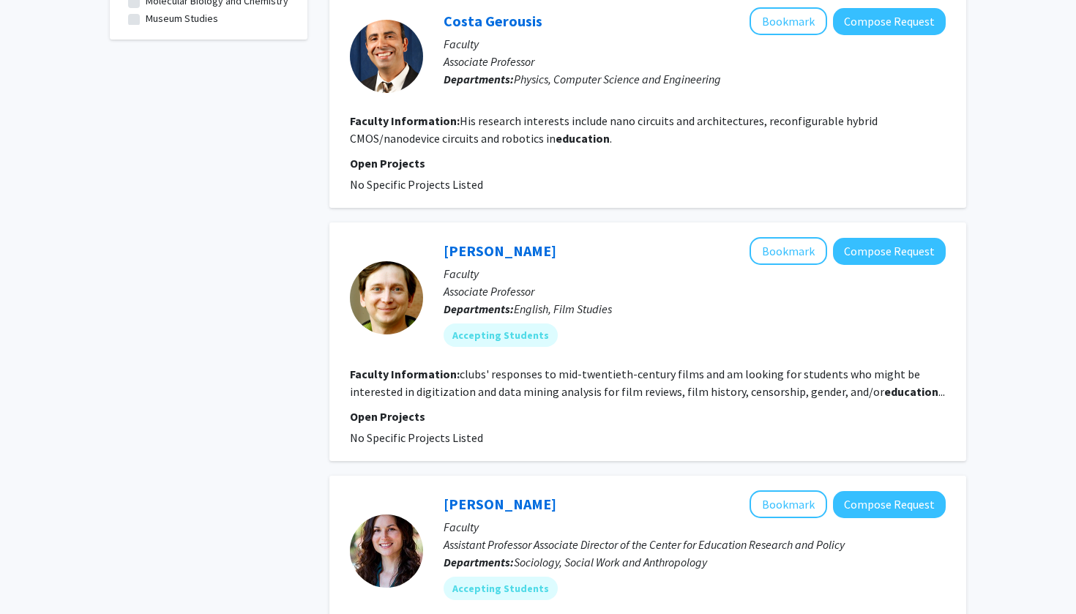
click at [889, 384] on b "education" at bounding box center [911, 391] width 54 height 15
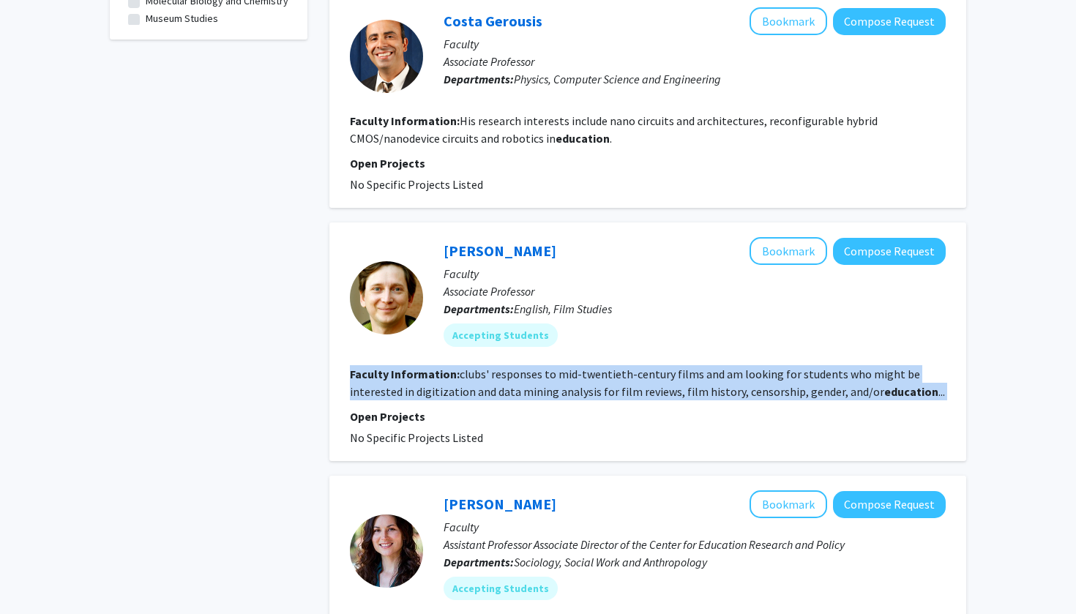
click at [889, 384] on b "education" at bounding box center [911, 391] width 54 height 15
click at [827, 376] on fg-read-more "clubs' responses to mid-twentieth-century films and am looking for students who…" at bounding box center [647, 383] width 595 height 32
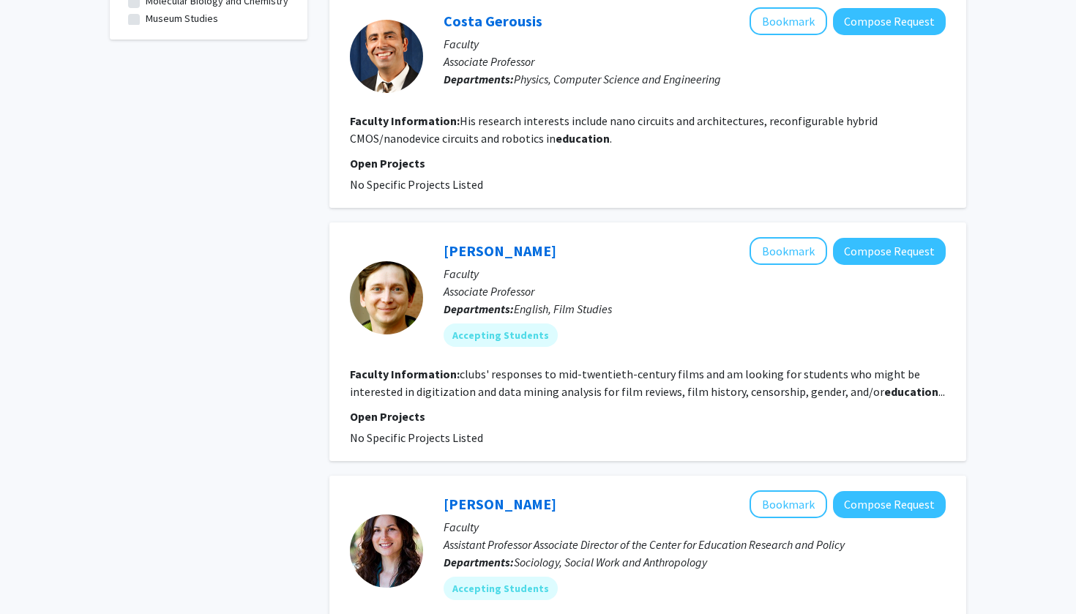
click at [827, 376] on fg-read-more "clubs' responses to mid-twentieth-century films and am looking for students who…" at bounding box center [647, 383] width 595 height 32
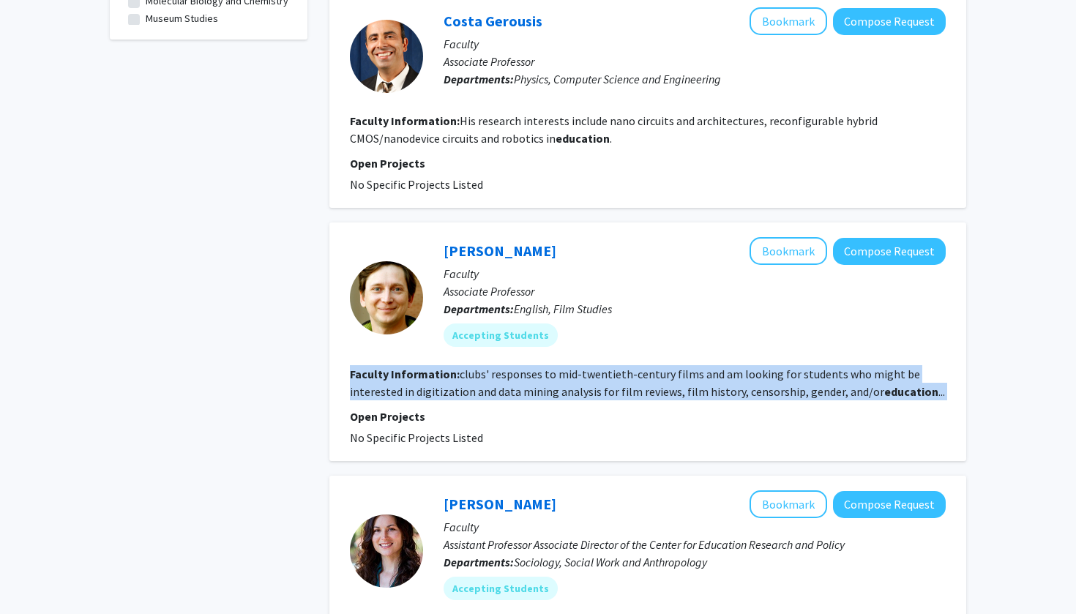
click at [827, 376] on fg-read-more "clubs' responses to mid-twentieth-century films and am looking for students who…" at bounding box center [647, 383] width 595 height 32
click at [828, 386] on fg-search-faculty "[PERSON_NAME] Bookmark Compose Request Faculty Associate Professor Departments:…" at bounding box center [648, 341] width 596 height 209
click at [794, 238] on button "Bookmark" at bounding box center [789, 251] width 78 height 28
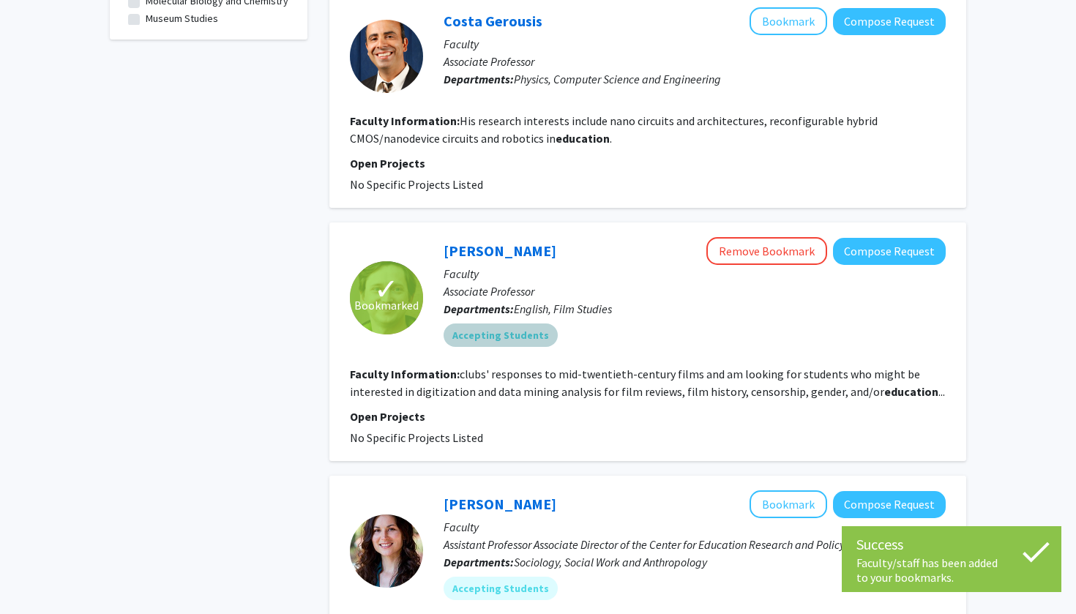
click at [770, 321] on div "Accepting Students" at bounding box center [695, 335] width 508 height 29
click at [699, 367] on fg-read-more "clubs' responses to mid-twentieth-century films and am looking for students who…" at bounding box center [647, 383] width 595 height 32
click at [681, 384] on section "Faculty Information: clubs' responses to mid-twentieth-century films and am loo…" at bounding box center [648, 382] width 596 height 35
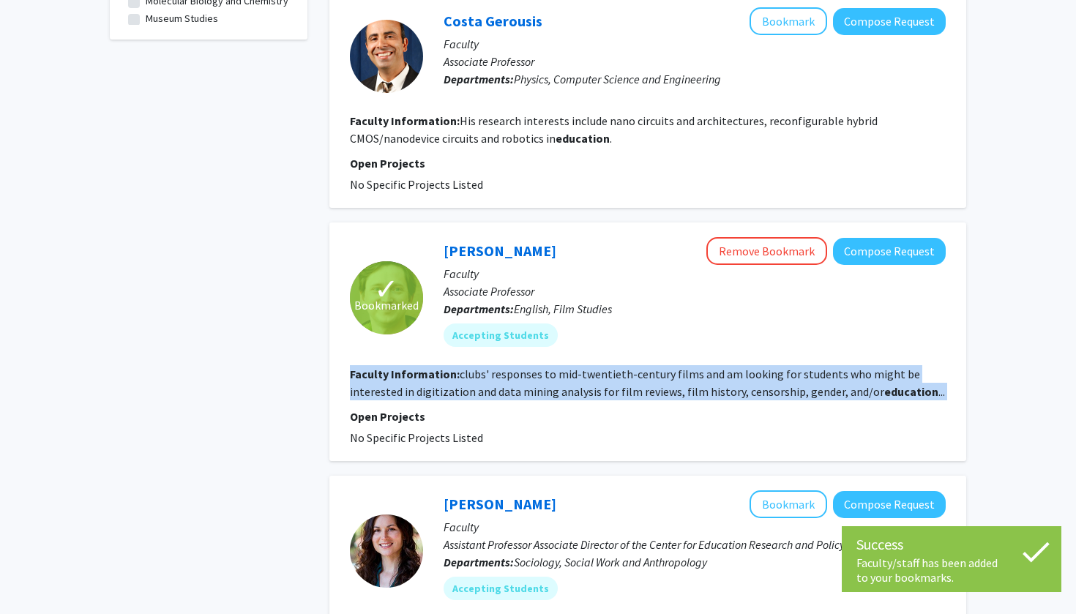
click at [681, 384] on section "Faculty Information: clubs' responses to mid-twentieth-century films and am loo…" at bounding box center [648, 382] width 596 height 35
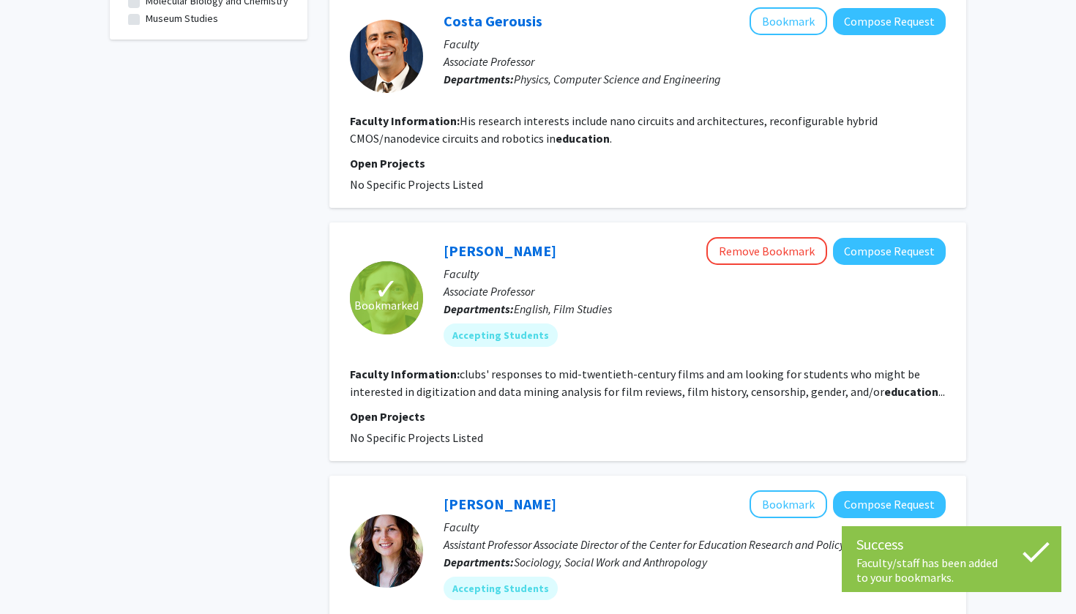
click at [631, 408] on p "Open Projects" at bounding box center [648, 417] width 596 height 18
drag, startPoint x: 631, startPoint y: 399, endPoint x: 643, endPoint y: 430, distance: 32.9
click at [641, 430] on section "Open Projects No Specific Projects Listed" at bounding box center [648, 427] width 596 height 39
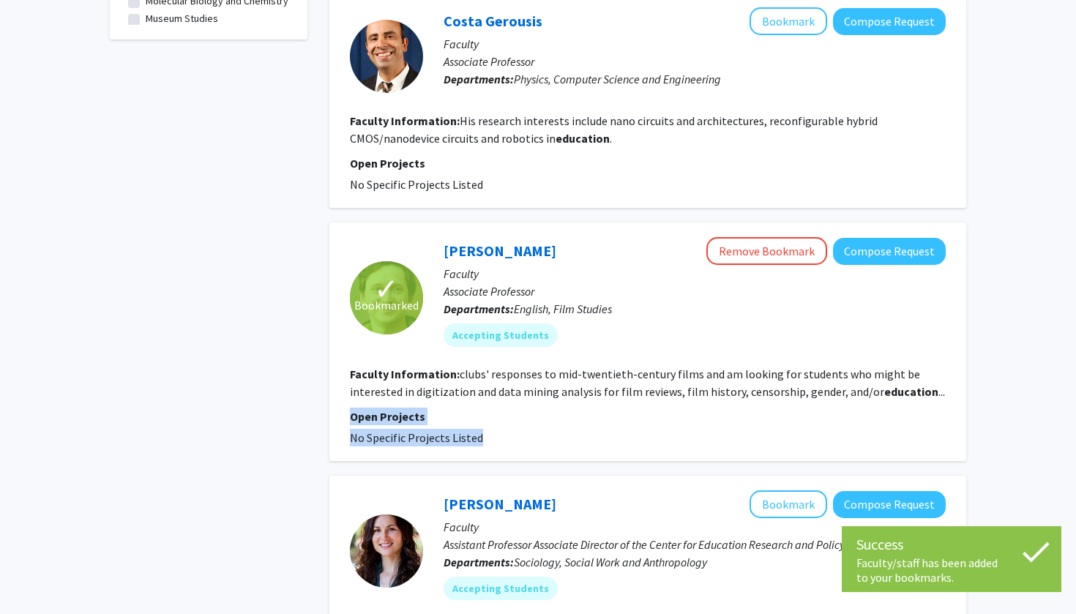
click at [643, 430] on fg-project-list "No Specific Projects Listed" at bounding box center [648, 438] width 596 height 18
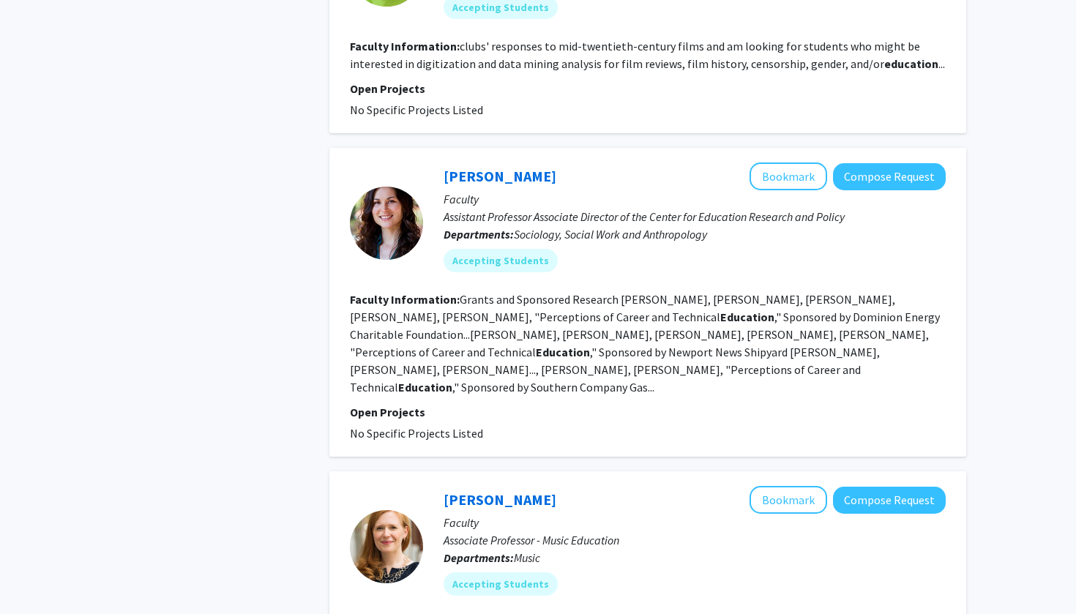
scroll to position [1108, 0]
click at [668, 313] on fg-read-more "Grants and Sponsored Research [PERSON_NAME], [PERSON_NAME], [PERSON_NAME], [PER…" at bounding box center [645, 342] width 590 height 102
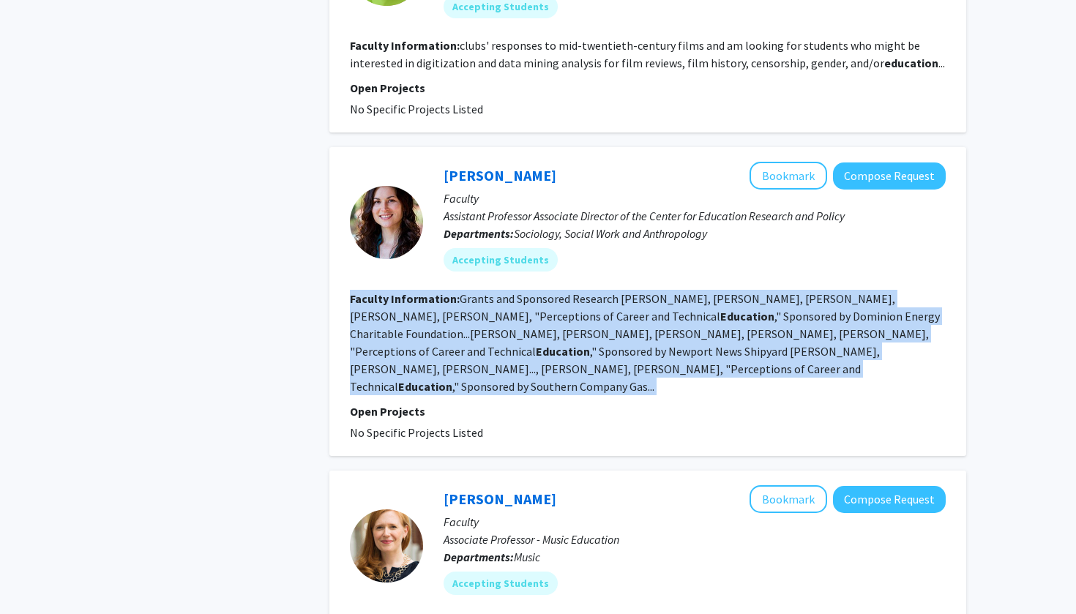
click at [668, 313] on fg-read-more "Grants and Sponsored Research [PERSON_NAME], [PERSON_NAME], [PERSON_NAME], [PER…" at bounding box center [645, 342] width 590 height 102
click at [701, 307] on fg-read-more "Grants and Sponsored Research [PERSON_NAME], [PERSON_NAME], [PERSON_NAME], [PER…" at bounding box center [645, 342] width 590 height 102
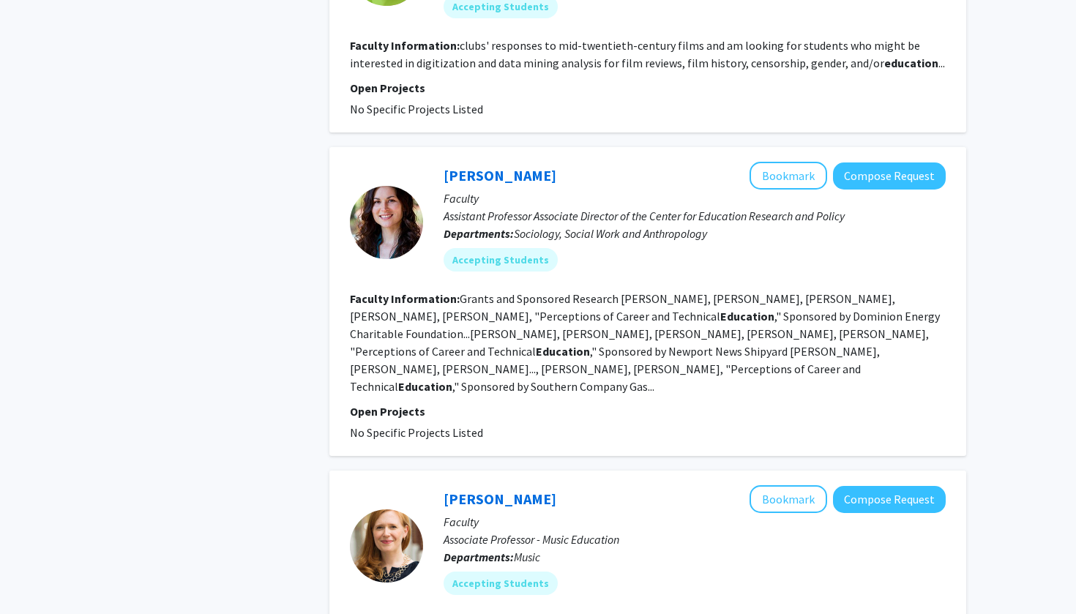
click at [701, 307] on fg-read-more "Grants and Sponsored Research [PERSON_NAME], [PERSON_NAME], [PERSON_NAME], [PER…" at bounding box center [645, 342] width 590 height 102
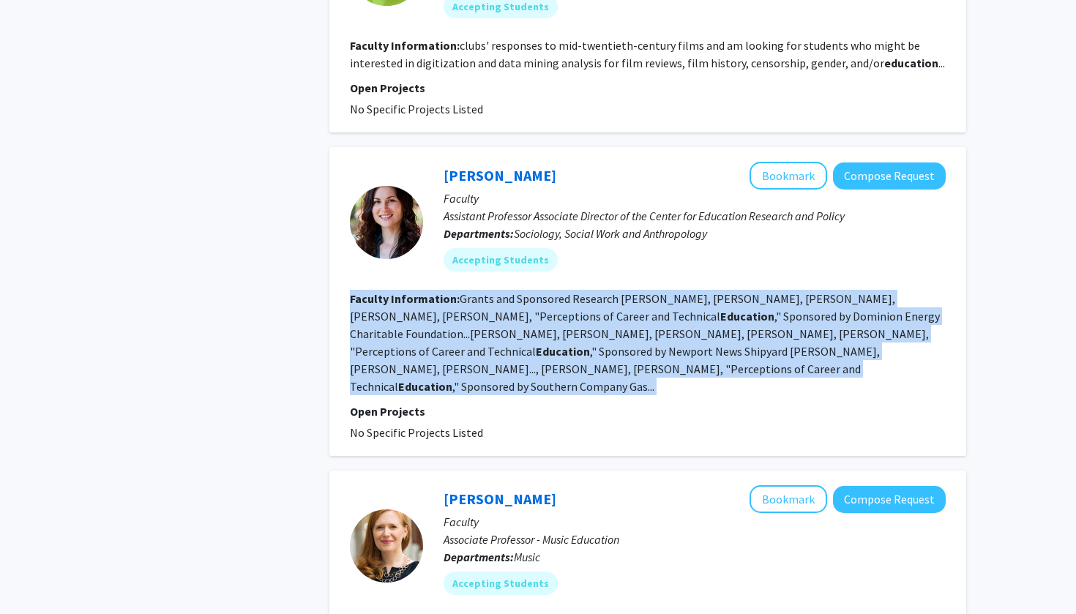
click at [701, 307] on fg-read-more "Grants and Sponsored Research [PERSON_NAME], [PERSON_NAME], [PERSON_NAME], [PER…" at bounding box center [645, 342] width 590 height 102
click at [671, 320] on fg-read-more "Grants and Sponsored Research [PERSON_NAME], [PERSON_NAME], [PERSON_NAME], [PER…" at bounding box center [645, 342] width 590 height 102
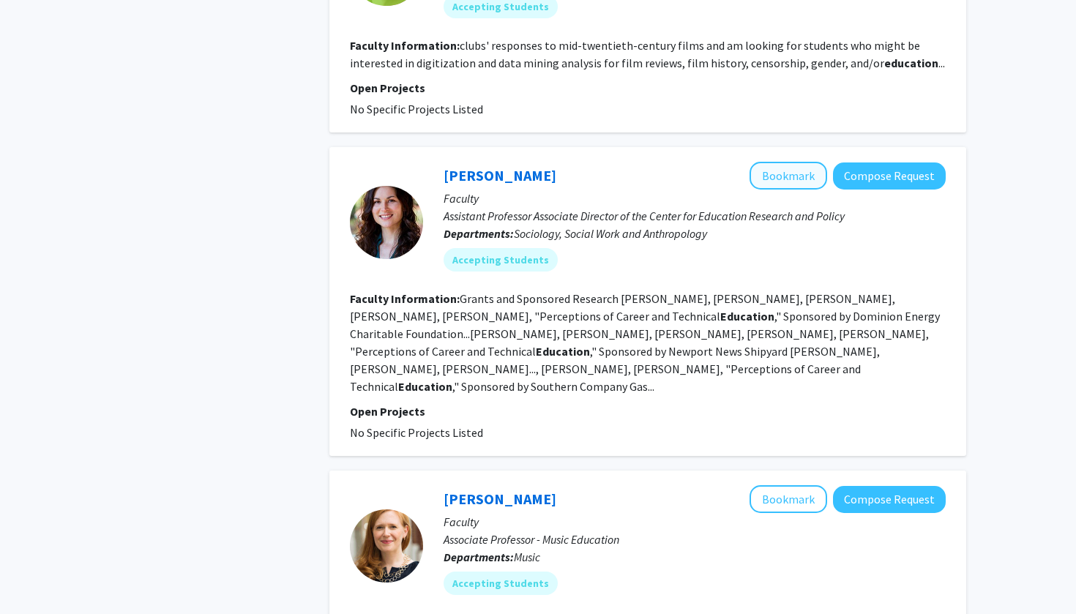
click at [791, 162] on button "Bookmark" at bounding box center [789, 176] width 78 height 28
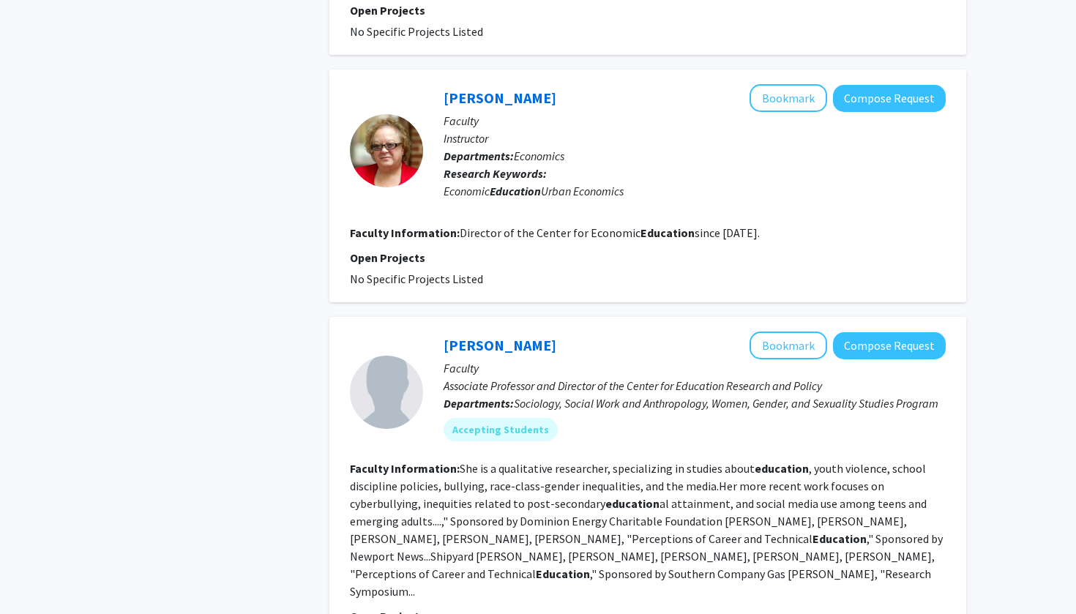
scroll to position [2446, 0]
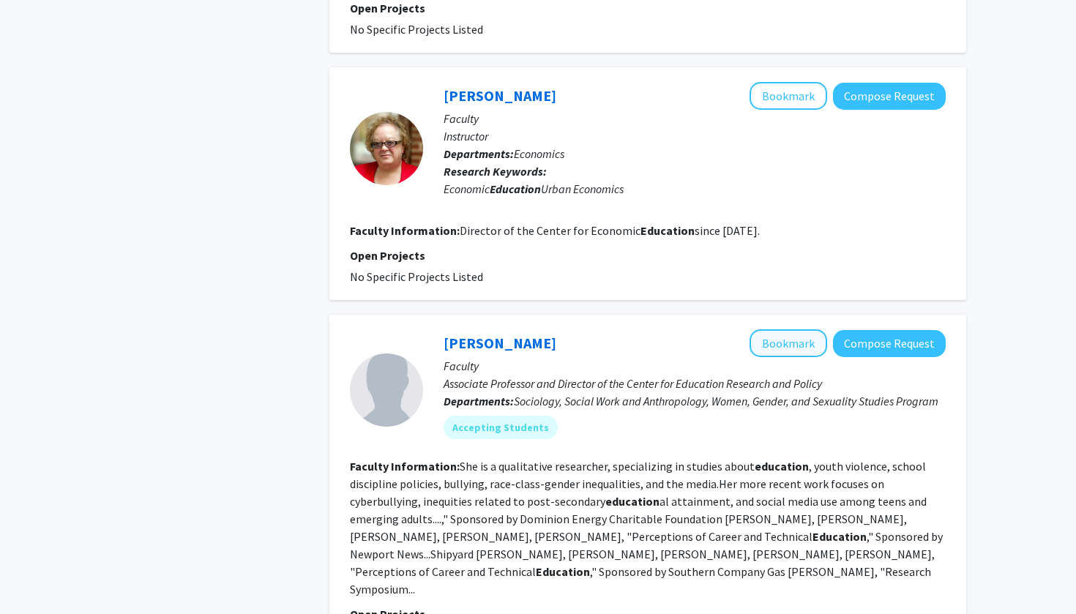
click at [790, 329] on button "Bookmark" at bounding box center [789, 343] width 78 height 28
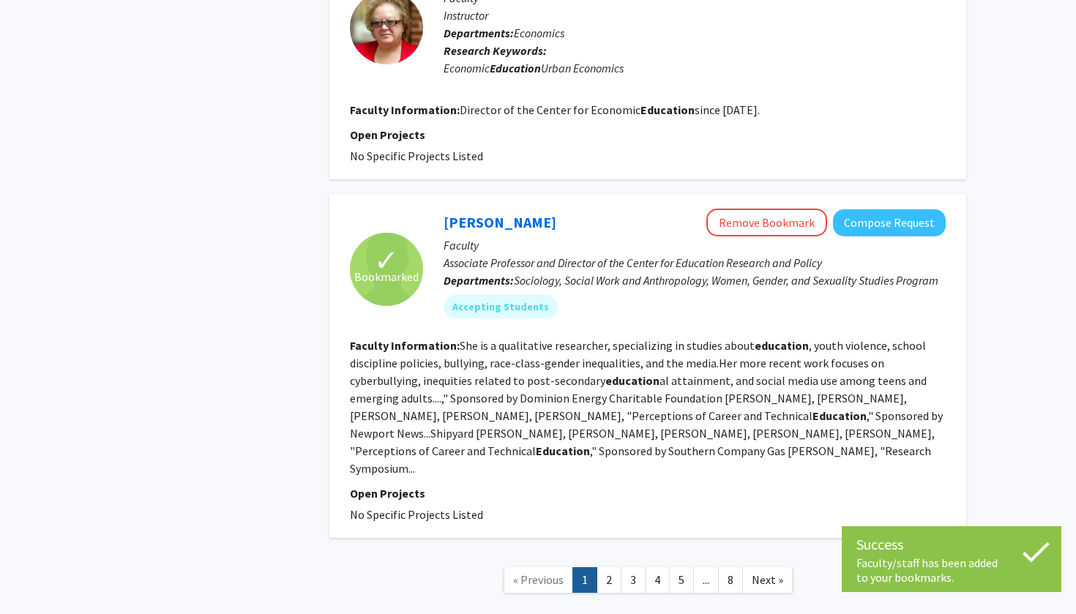
scroll to position [2566, 0]
click at [618, 568] on link "2" at bounding box center [609, 581] width 25 height 26
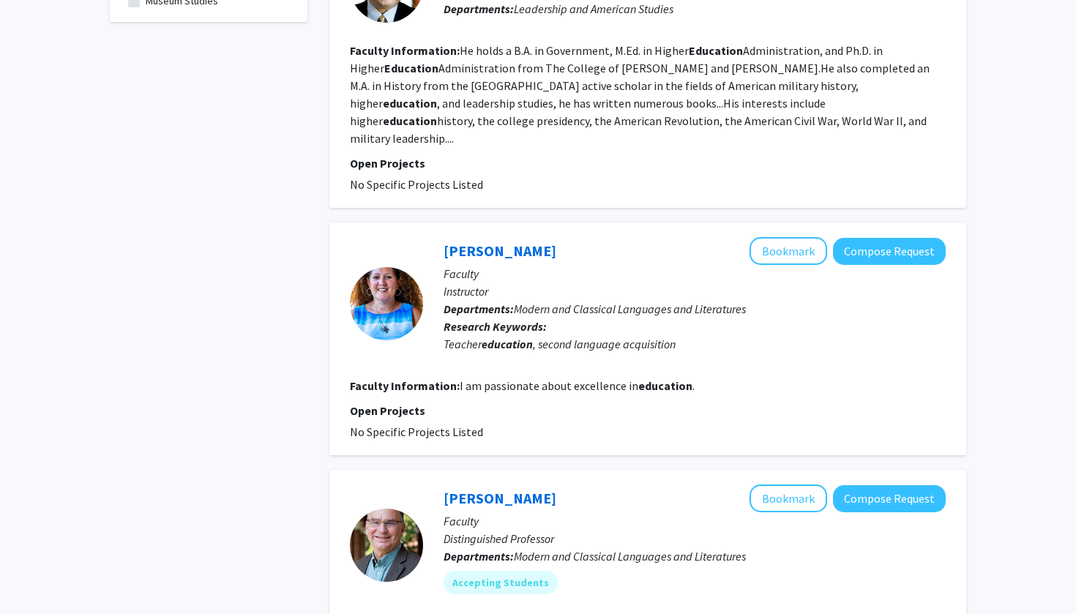
scroll to position [865, 0]
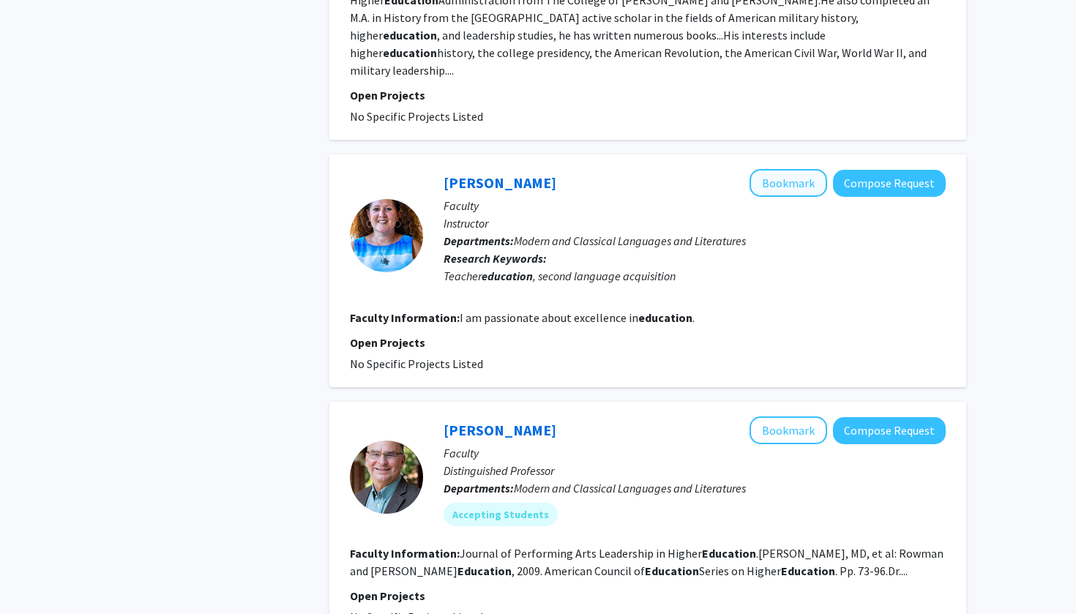
click at [786, 169] on button "Bookmark" at bounding box center [789, 183] width 78 height 28
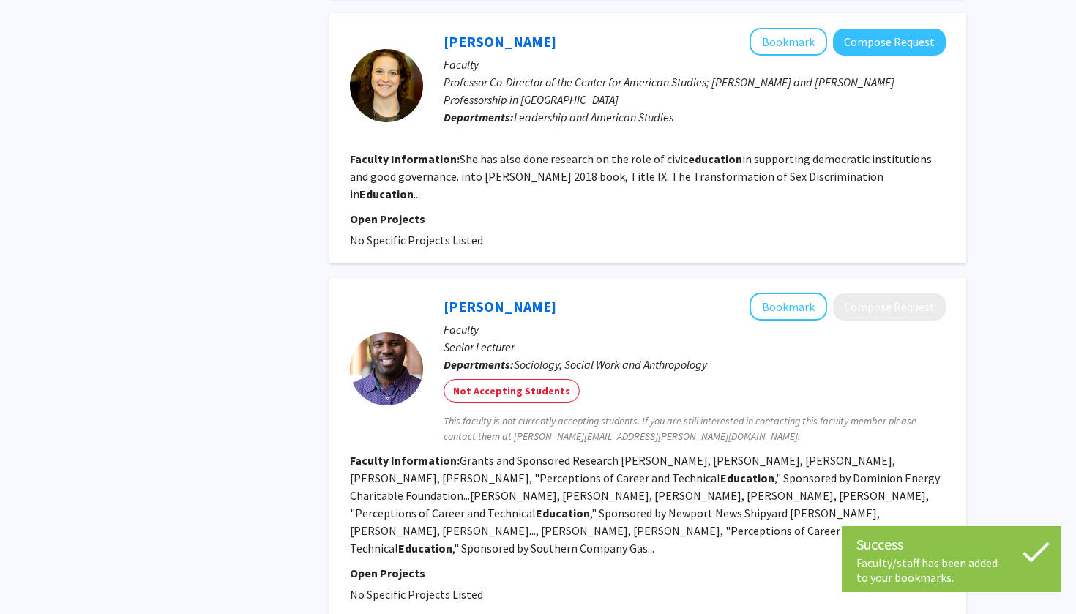
scroll to position [2030, 0]
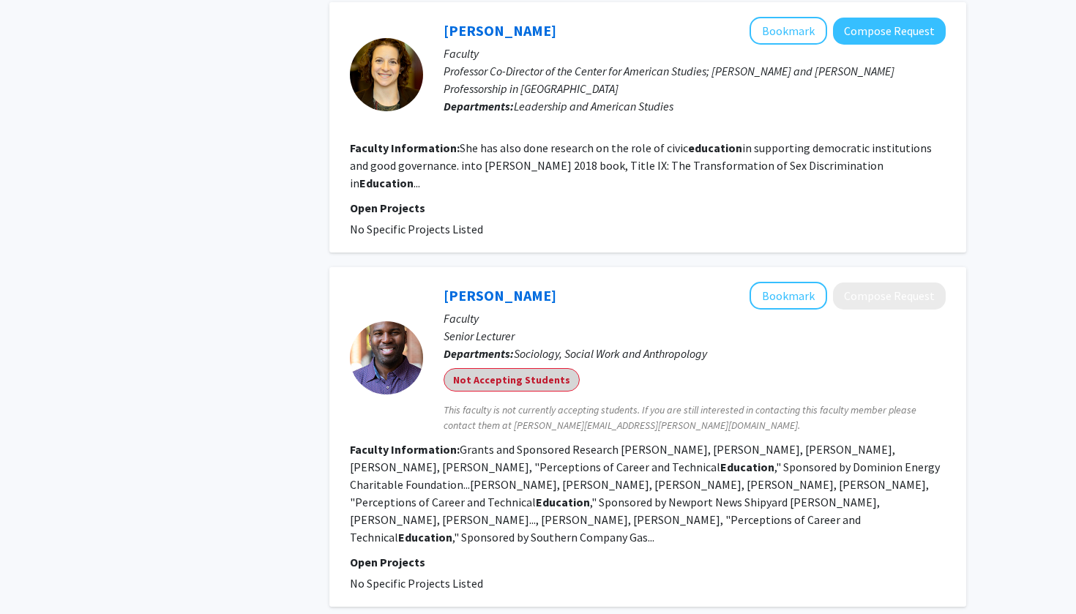
drag, startPoint x: 616, startPoint y: 317, endPoint x: 536, endPoint y: 407, distance: 120.3
click at [536, 407] on fg-search-faculty "[PERSON_NAME] Bookmark Compose Request Faculty Senior Lecturer Departments: Soc…" at bounding box center [648, 437] width 596 height 310
click at [536, 441] on section "Faculty Information: Grants and Sponsored Research [PERSON_NAME], [PERSON_NAME]…" at bounding box center [648, 493] width 596 height 105
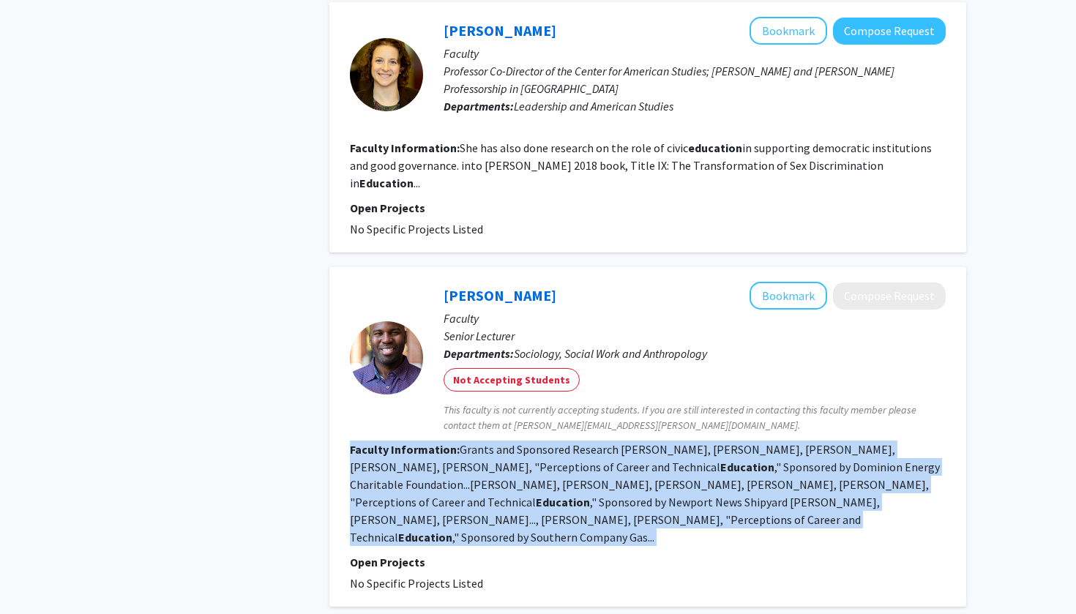
click at [536, 441] on section "Faculty Information: Grants and Sponsored Research [PERSON_NAME], [PERSON_NAME]…" at bounding box center [648, 493] width 596 height 105
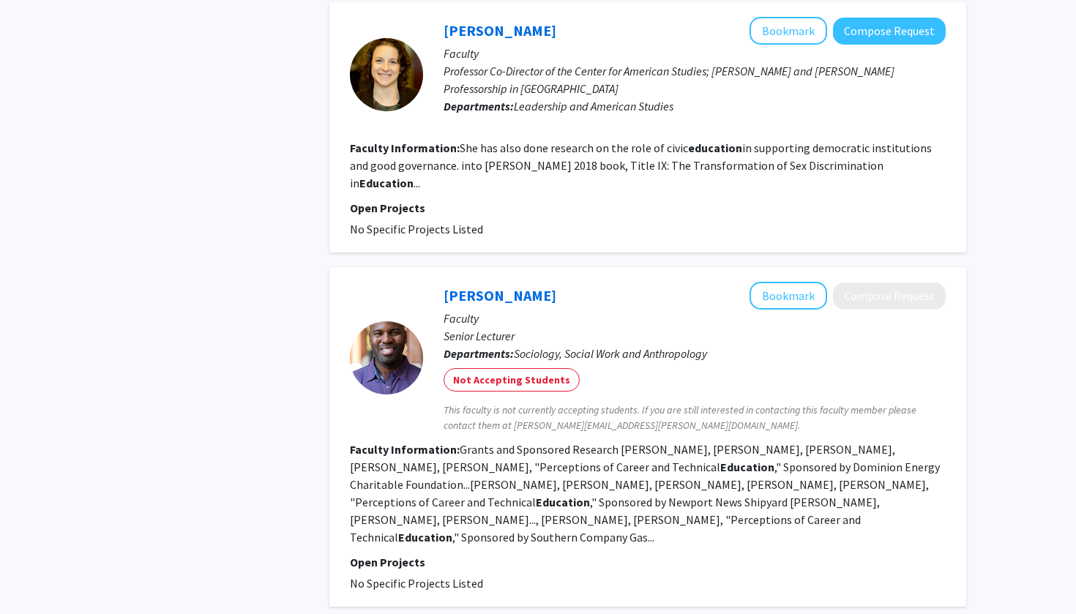
click at [536, 442] on fg-read-more "Grants and Sponsored Research [PERSON_NAME], [PERSON_NAME], [PERSON_NAME], [PER…" at bounding box center [645, 493] width 590 height 102
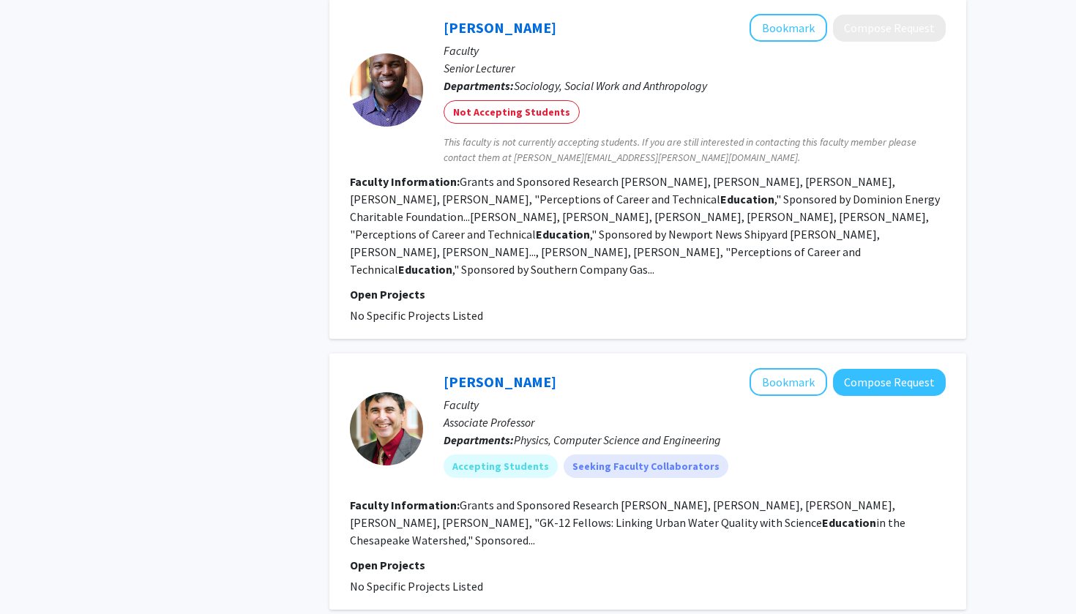
scroll to position [2296, 0]
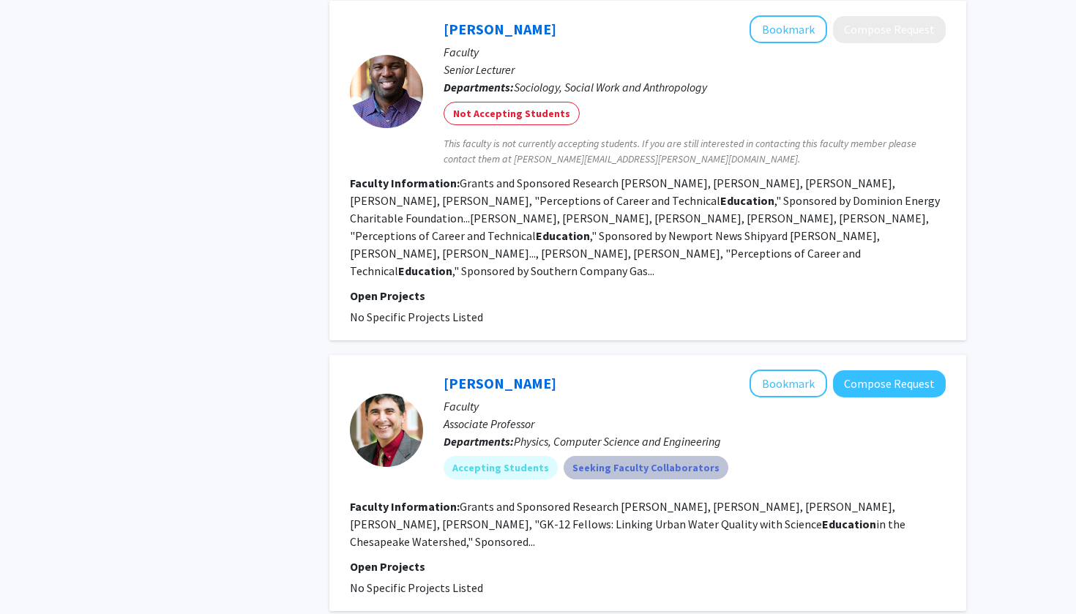
click at [610, 456] on mat-chip "Seeking Faculty Collaborators" at bounding box center [646, 467] width 165 height 23
click at [575, 429] on fg-search-faculty "[PERSON_NAME] Bookmark Compose Request Faculty Associate Professor Departments:…" at bounding box center [648, 483] width 596 height 227
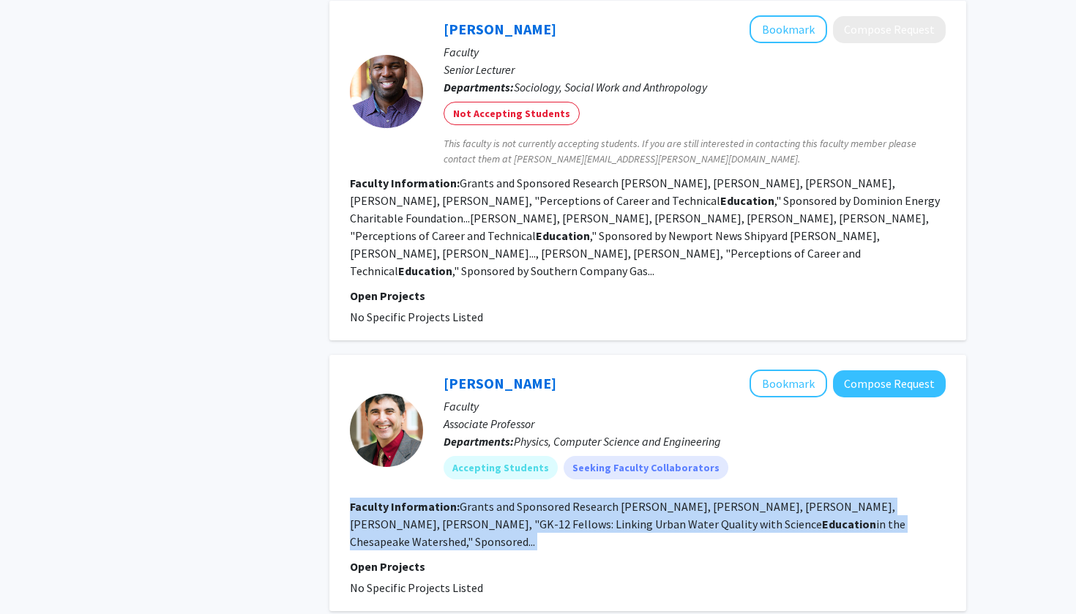
click at [575, 429] on fg-search-faculty "[PERSON_NAME] Bookmark Compose Request Faculty Associate Professor Departments:…" at bounding box center [648, 483] width 596 height 227
click at [559, 499] on fg-read-more "Grants and Sponsored Research [PERSON_NAME], [PERSON_NAME], [PERSON_NAME], [PER…" at bounding box center [628, 524] width 556 height 50
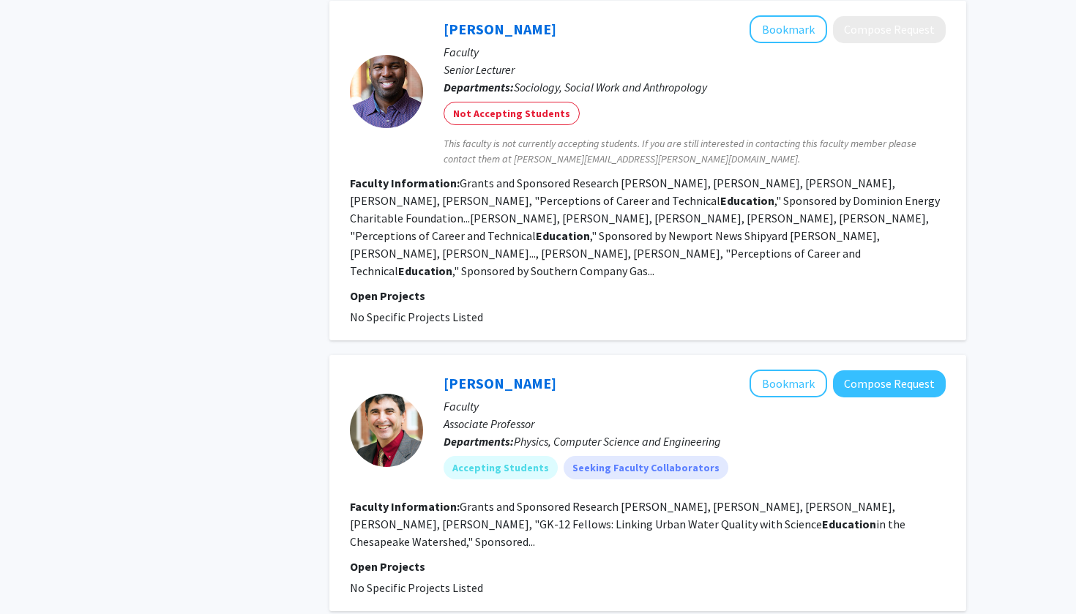
click at [559, 499] on fg-read-more "Grants and Sponsored Research [PERSON_NAME], [PERSON_NAME], [PERSON_NAME], [PER…" at bounding box center [628, 524] width 556 height 50
click at [562, 498] on section "Faculty Information: Grants and Sponsored Research [PERSON_NAME], [PERSON_NAME]…" at bounding box center [648, 524] width 596 height 53
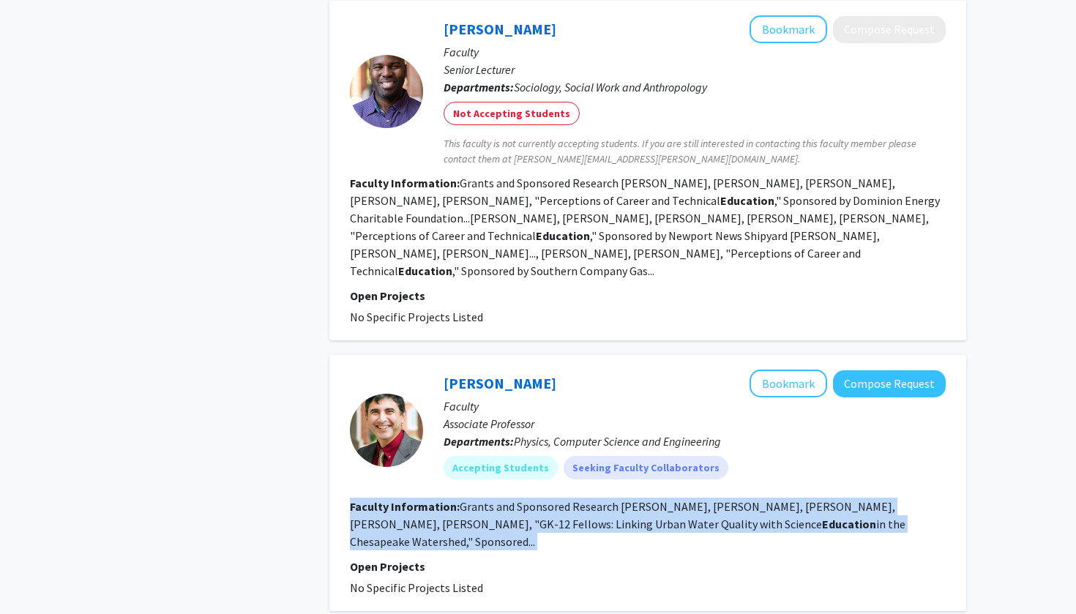
click at [562, 498] on section "Faculty Information: Grants and Sponsored Research [PERSON_NAME], [PERSON_NAME]…" at bounding box center [648, 524] width 596 height 53
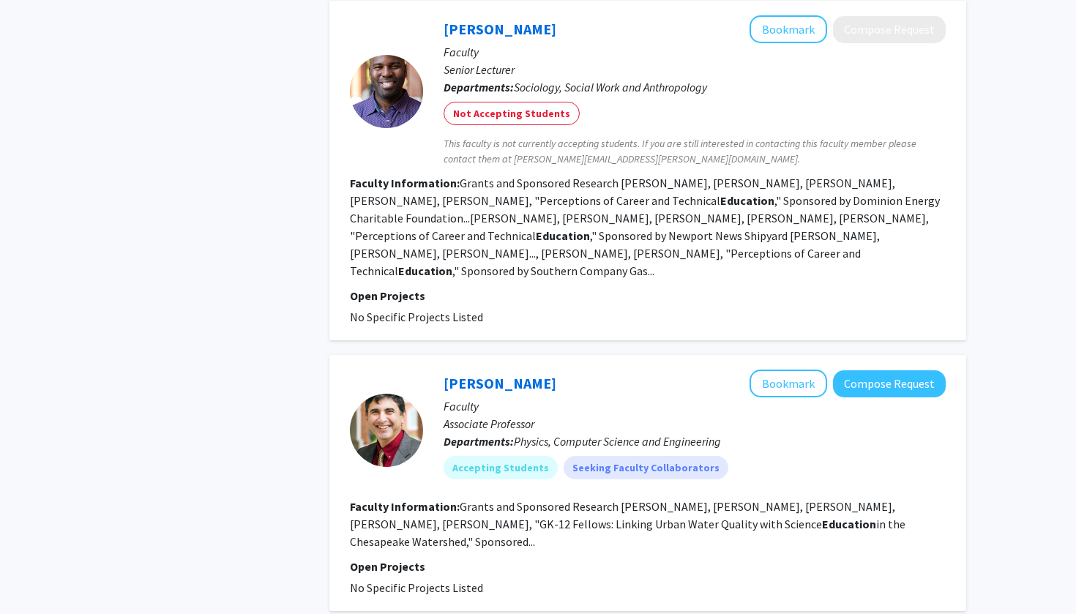
click at [563, 499] on fg-read-more "Grants and Sponsored Research [PERSON_NAME], [PERSON_NAME], [PERSON_NAME], [PER…" at bounding box center [628, 524] width 556 height 50
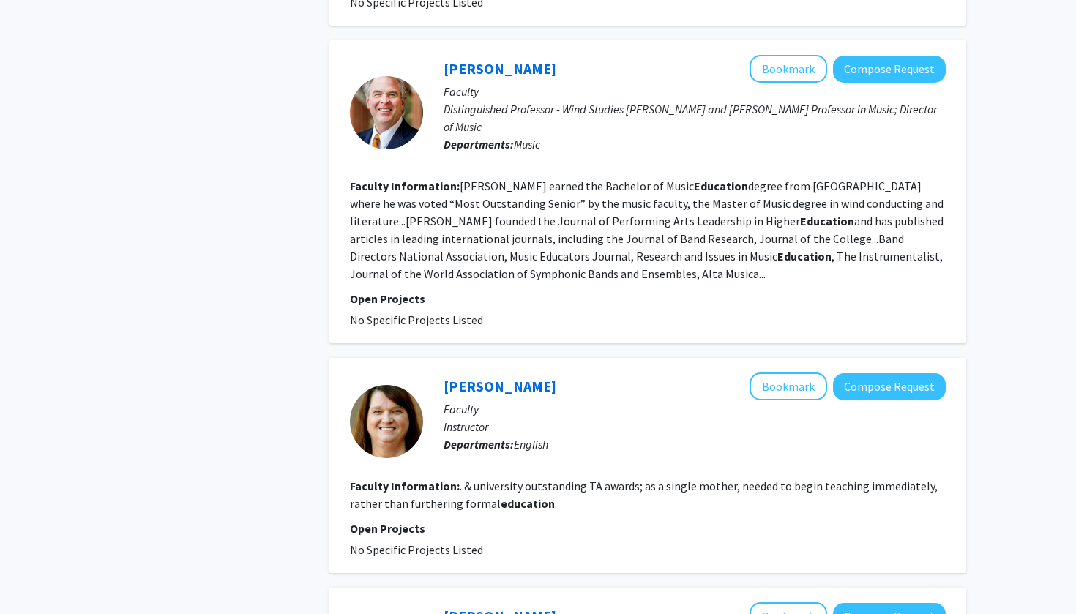
scroll to position [1424, 0]
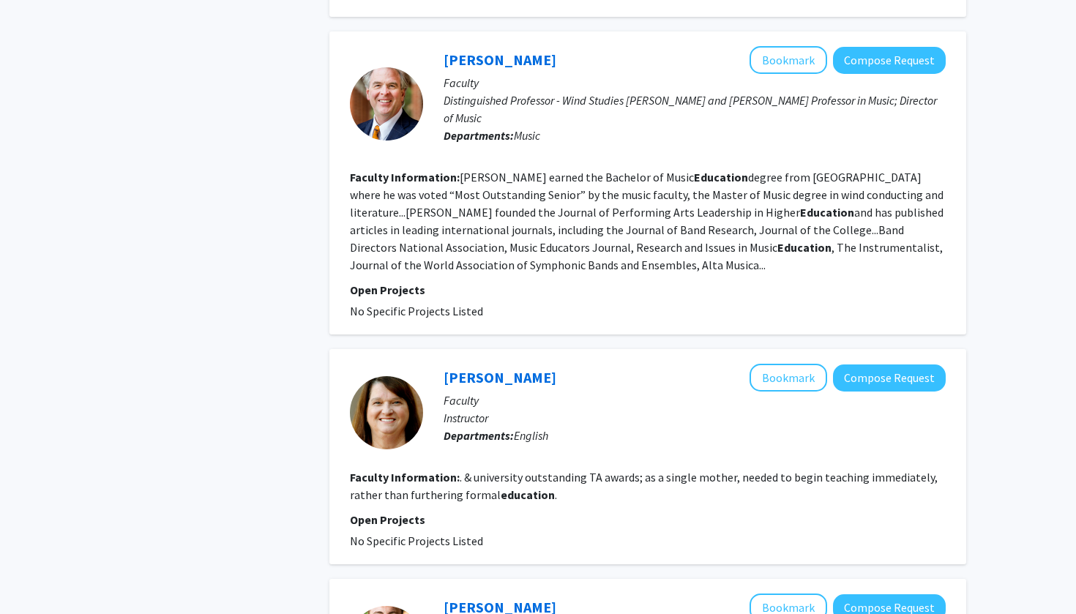
click at [586, 365] on div "[PERSON_NAME] Bookmark Compose Request Faculty Instructor Departments: English" at bounding box center [684, 412] width 523 height 97
click at [573, 427] on p "Departments: English" at bounding box center [695, 436] width 502 height 18
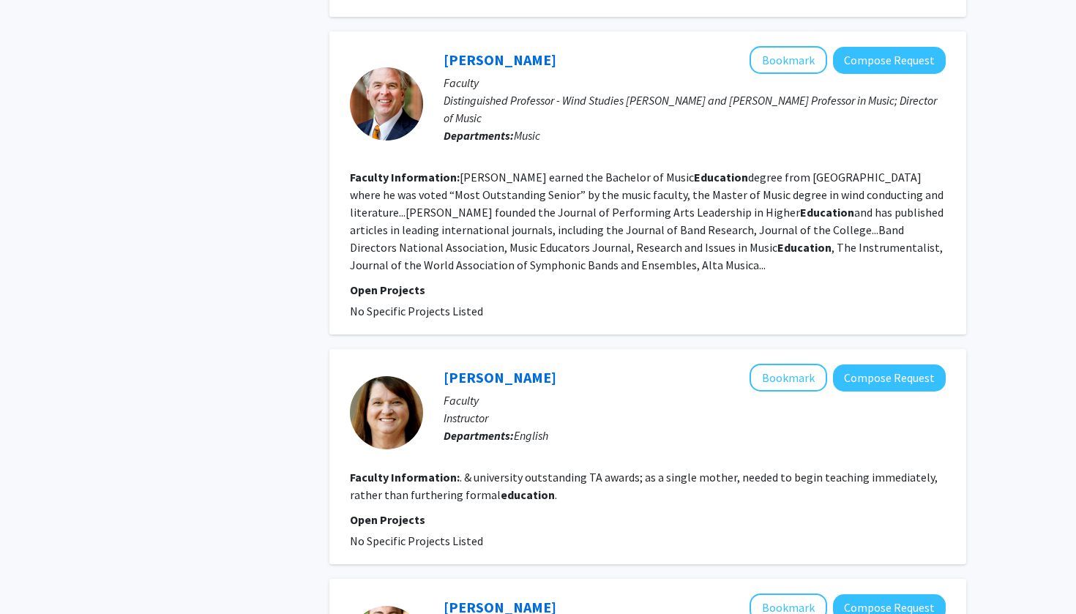
click at [573, 427] on p "Departments: English" at bounding box center [695, 436] width 502 height 18
click at [547, 367] on div "[PERSON_NAME] Bookmark Compose Request Faculty Instructor Departments: English" at bounding box center [684, 412] width 523 height 97
click at [533, 470] on fg-read-more ". & university outstanding TA awards; as a single mother, needed to begin teach…" at bounding box center [644, 486] width 588 height 32
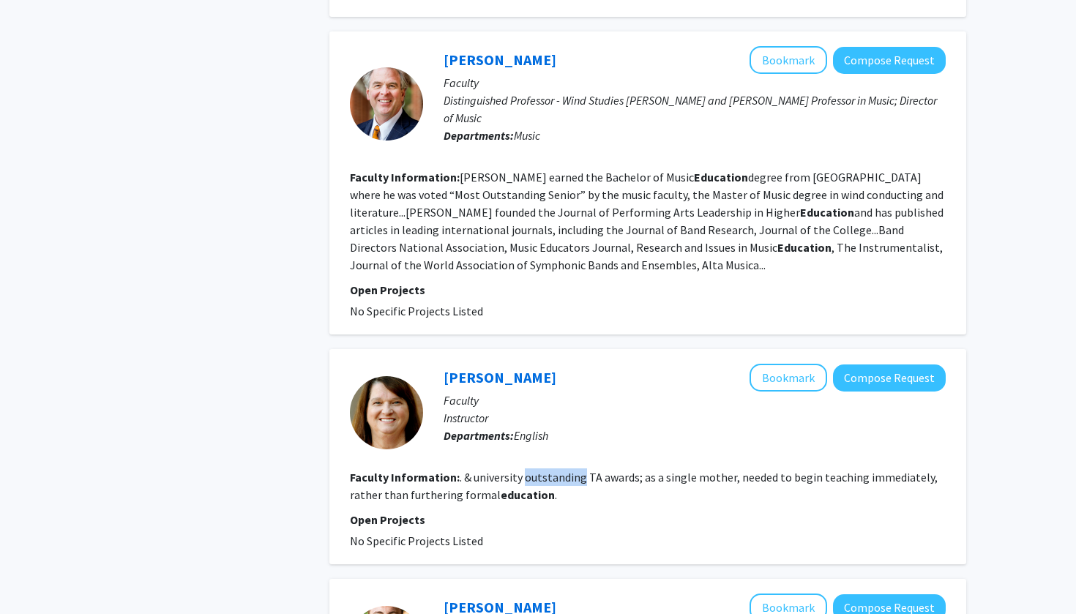
click at [533, 470] on fg-read-more ". & university outstanding TA awards; as a single mother, needed to begin teach…" at bounding box center [644, 486] width 588 height 32
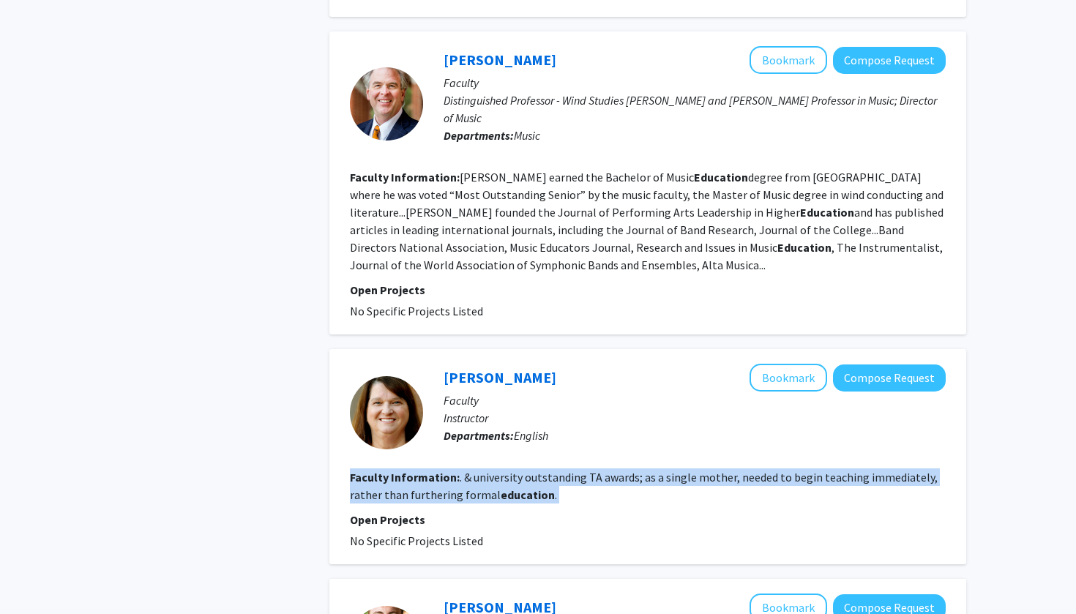
click at [533, 470] on fg-read-more ". & university outstanding TA awards; as a single mother, needed to begin teach…" at bounding box center [644, 486] width 588 height 32
click at [668, 470] on fg-read-more ". & university outstanding TA awards; as a single mother, needed to begin teach…" at bounding box center [644, 486] width 588 height 32
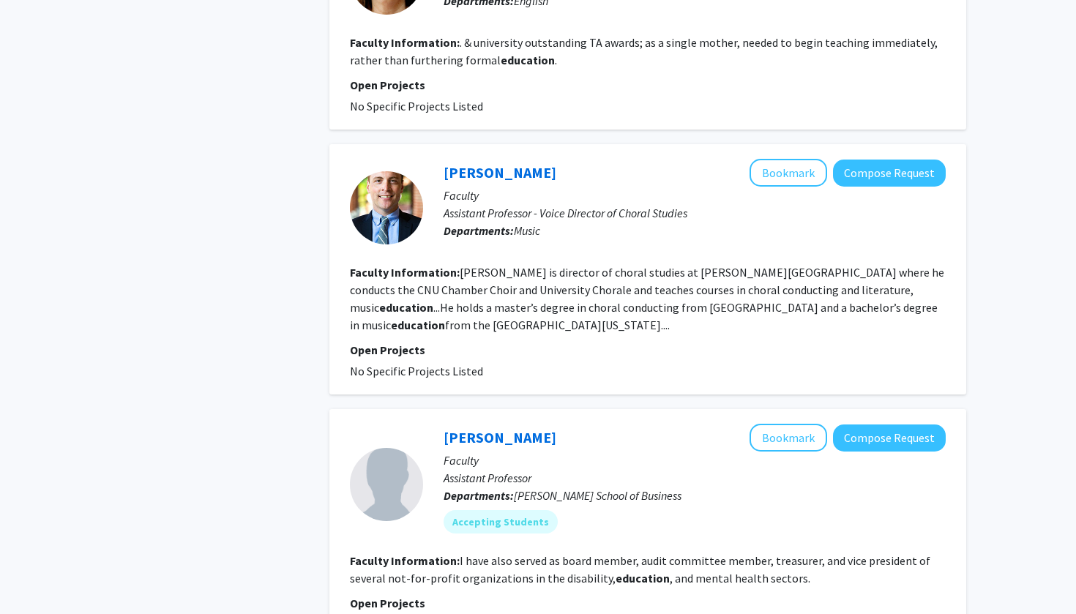
scroll to position [1859, 0]
click at [803, 158] on button "Bookmark" at bounding box center [789, 172] width 78 height 28
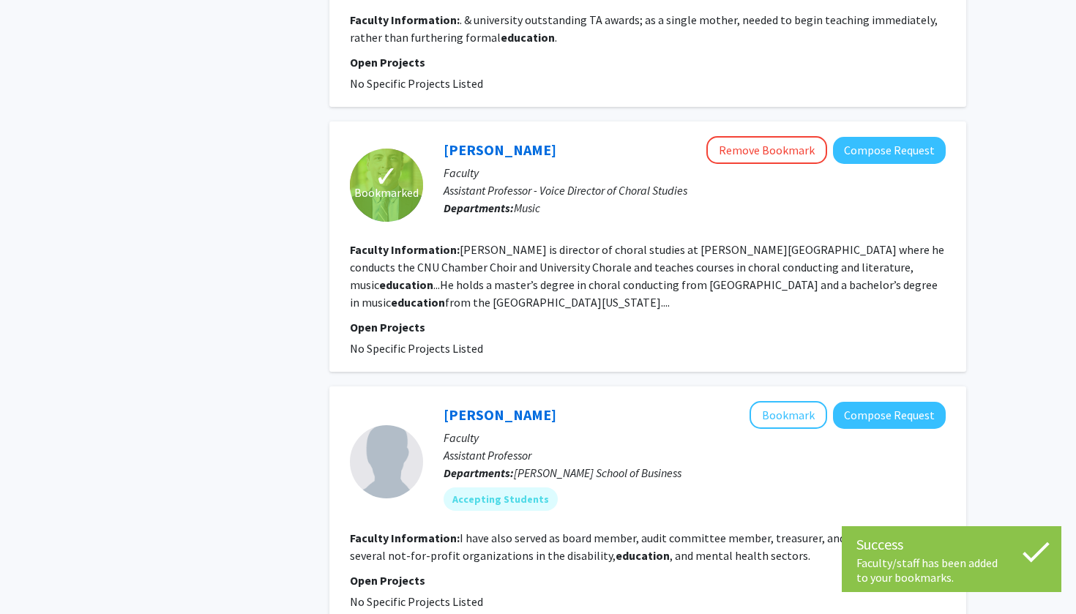
scroll to position [1882, 0]
